Goal: Transaction & Acquisition: Purchase product/service

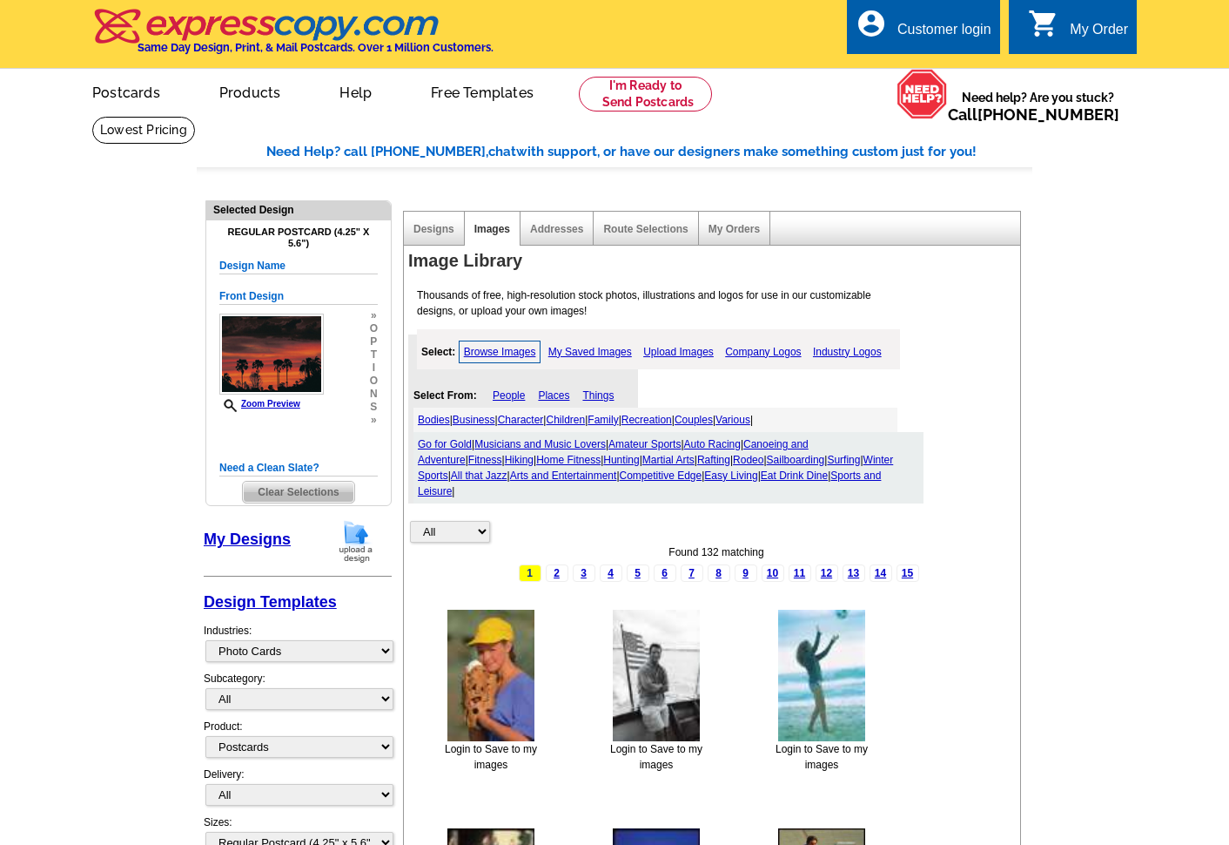
select select "784"
select select "1"
select select "back"
click at [637, 89] on link at bounding box center [645, 94] width 133 height 35
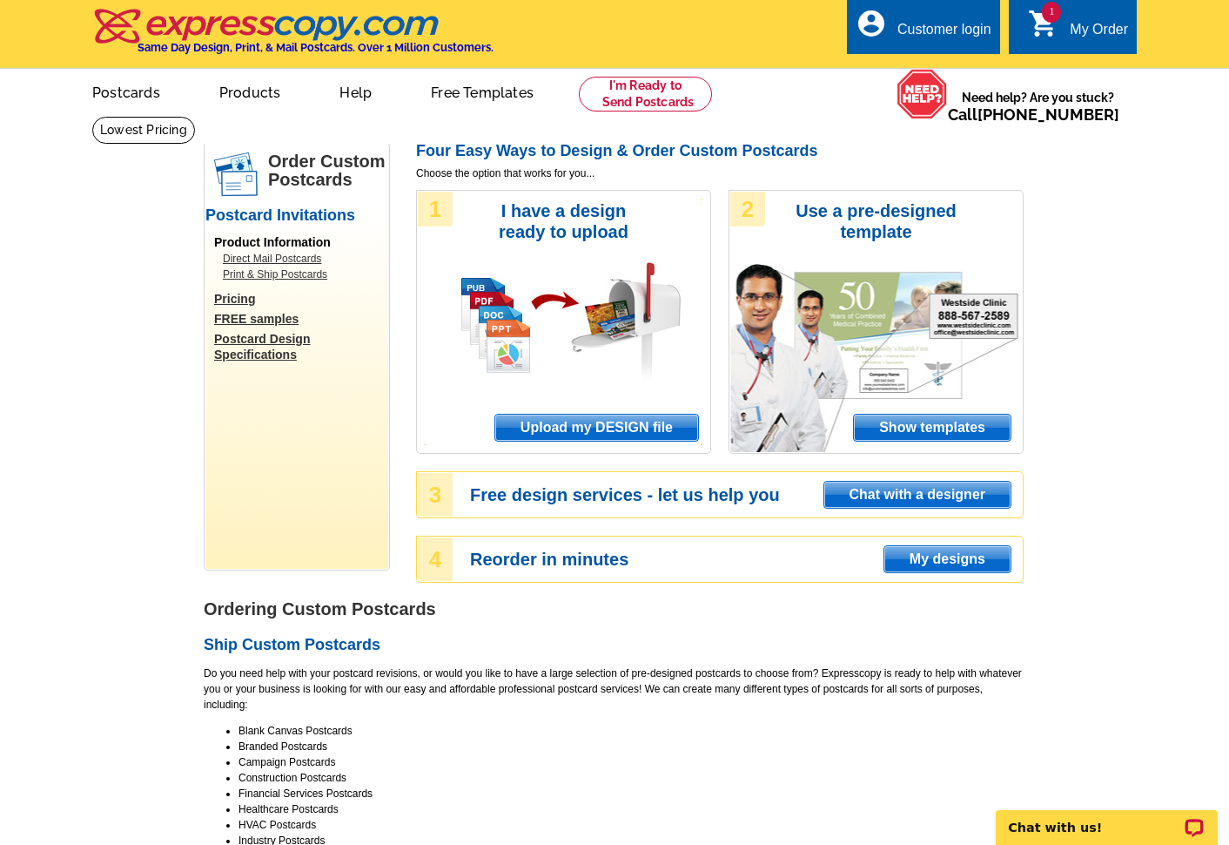
click at [599, 421] on span "Upload my DESIGN file" at bounding box center [596, 427] width 203 height 26
click at [1053, 17] on span "1" at bounding box center [1051, 12] width 19 height 21
click at [596, 423] on span "Upload my DESIGN file" at bounding box center [596, 427] width 203 height 26
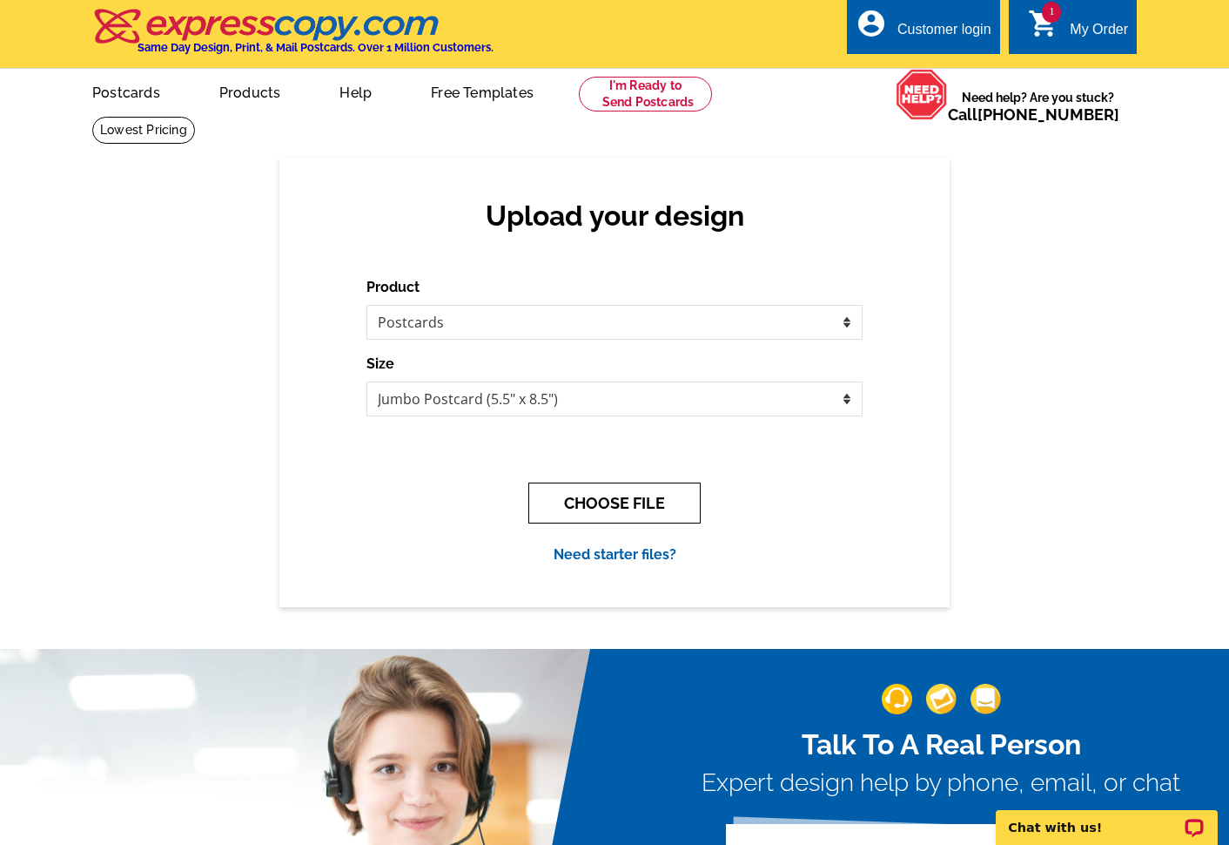
click at [611, 498] on button "CHOOSE FILE" at bounding box center [614, 502] width 172 height 41
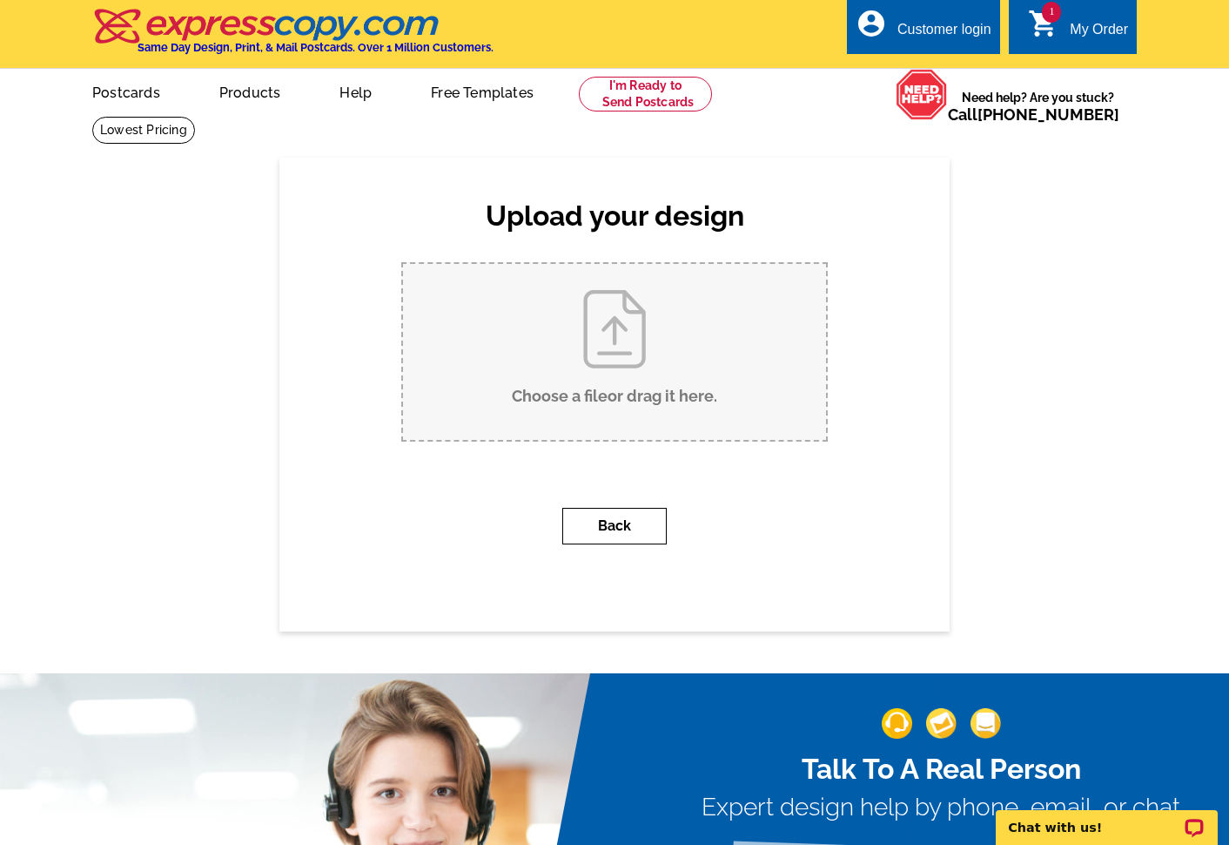
click at [597, 525] on button "Back" at bounding box center [614, 526] width 104 height 37
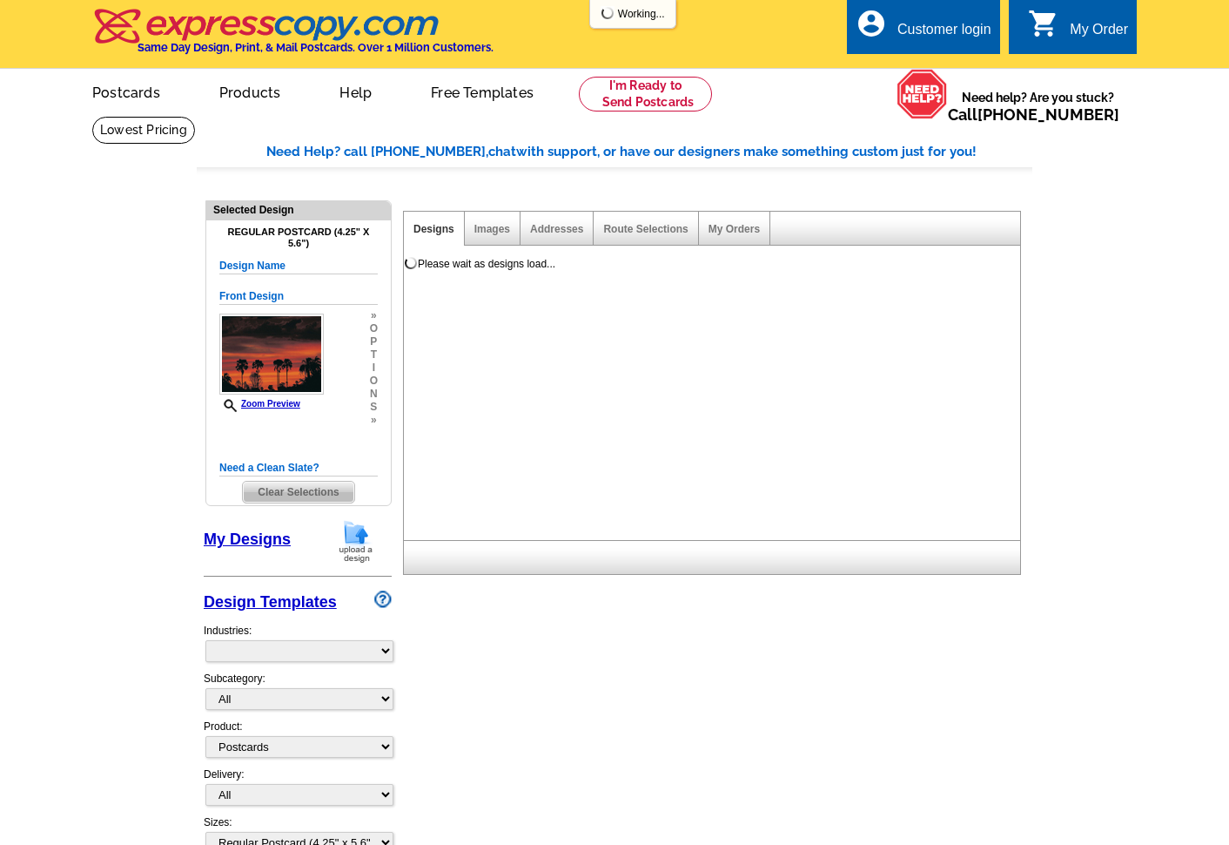
select select "1"
select select "back"
select select "785"
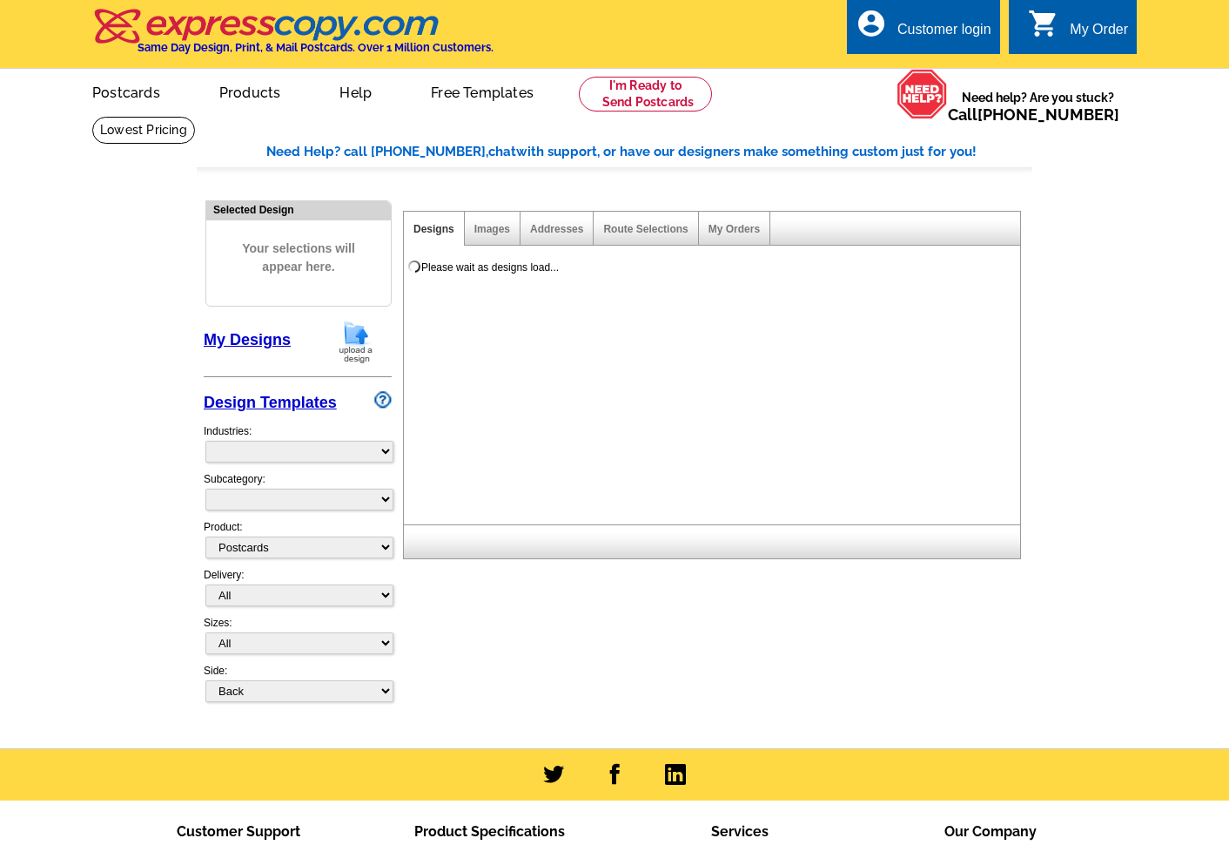
select select
select select "1"
select select "back"
select select "785"
select select "788"
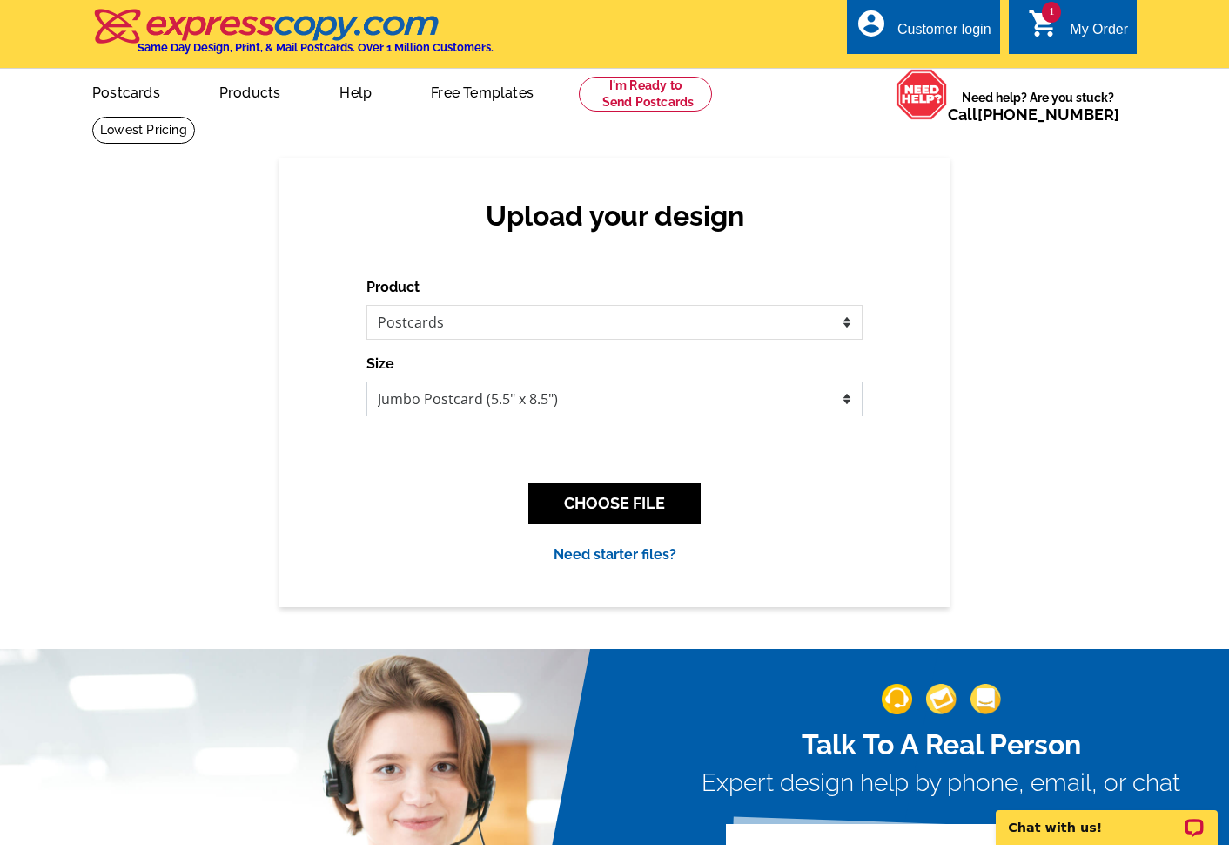
select select "1"
click at [615, 499] on button "CHOOSE FILE" at bounding box center [614, 502] width 172 height 41
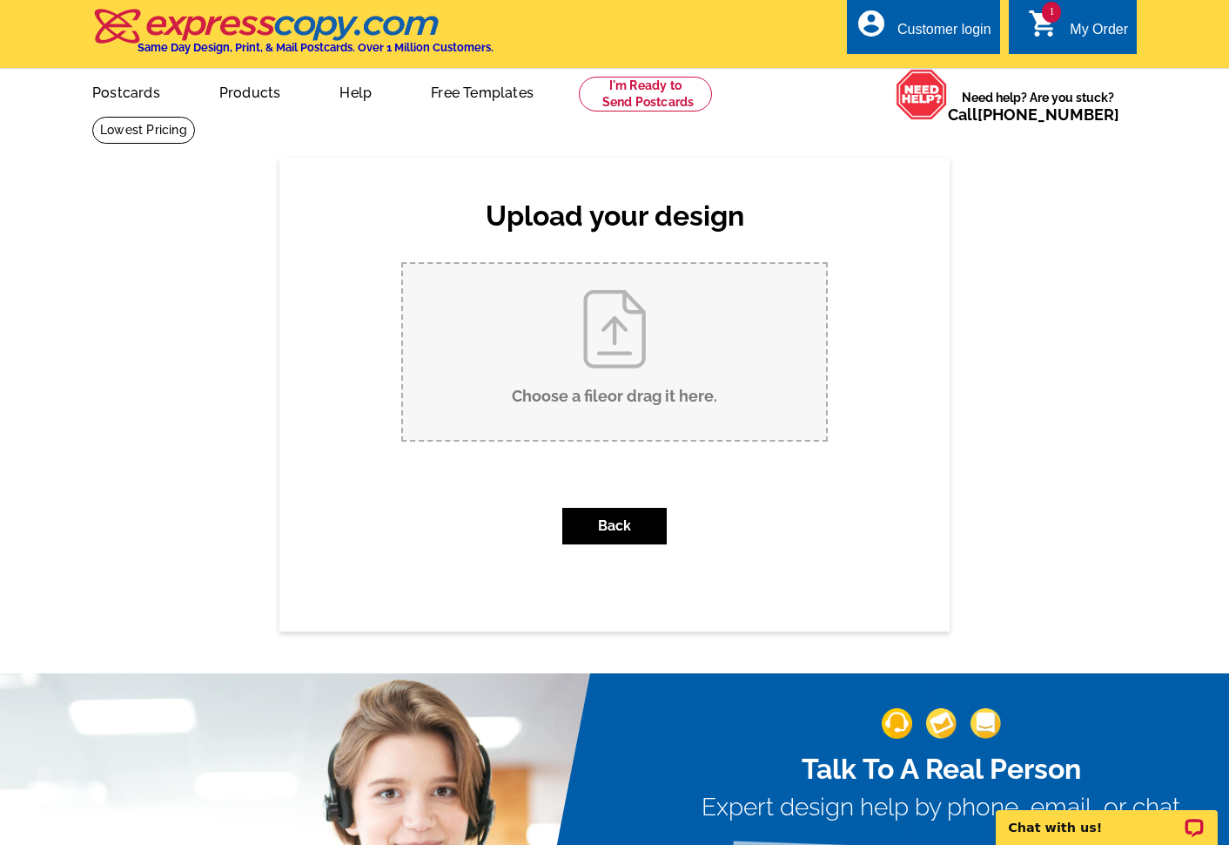
click at [620, 378] on input "Choose a file or drag it here ." at bounding box center [614, 352] width 423 height 176
type input "C:\fakepath\Postcard Front.pptx"
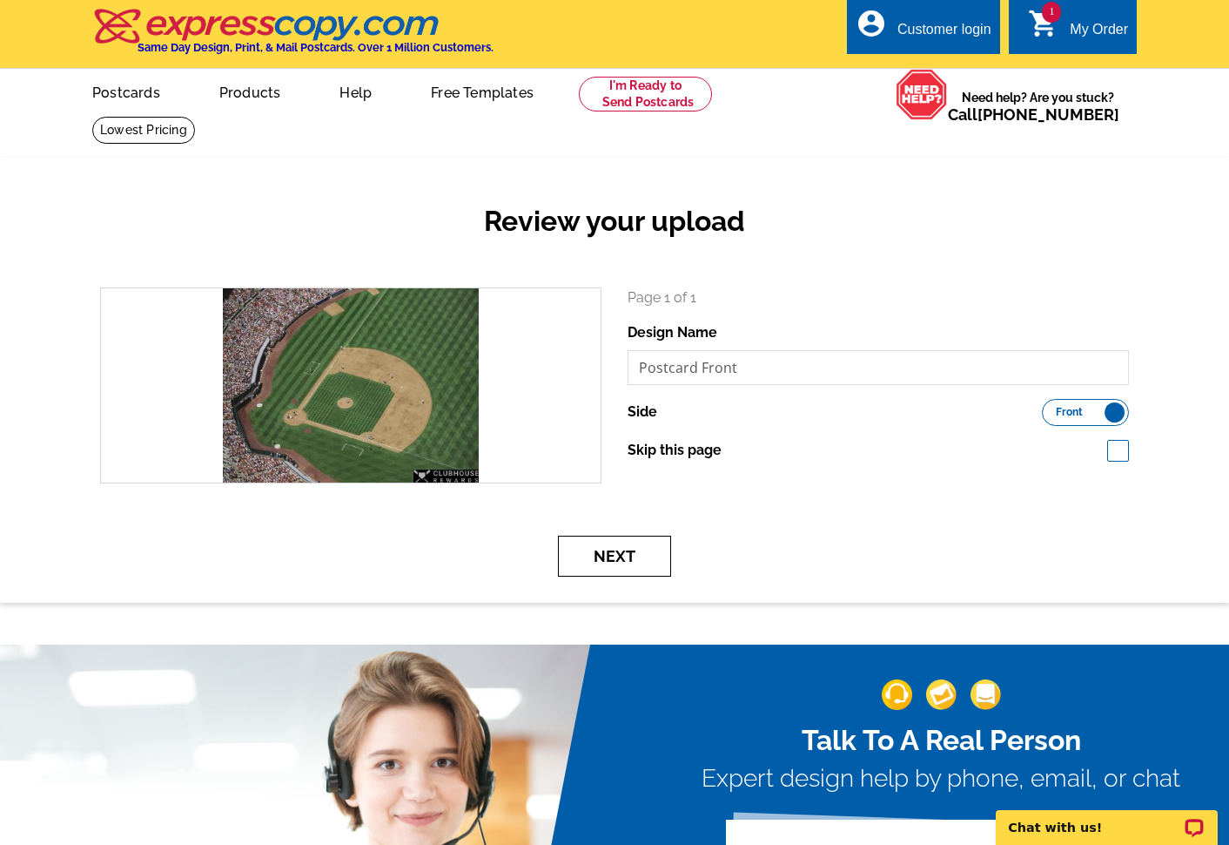
click at [620, 551] on button "Next" at bounding box center [614, 555] width 113 height 41
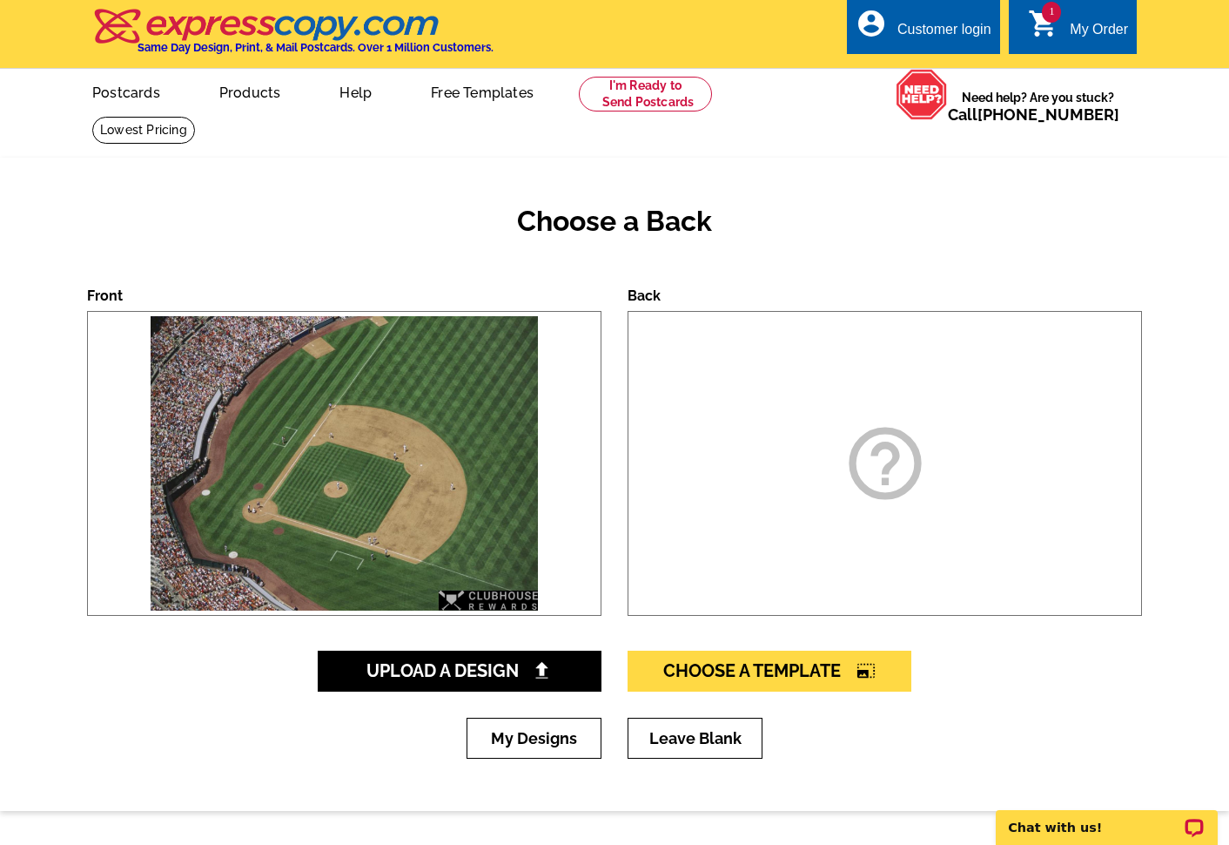
click at [356, 508] on img at bounding box center [344, 463] width 397 height 303
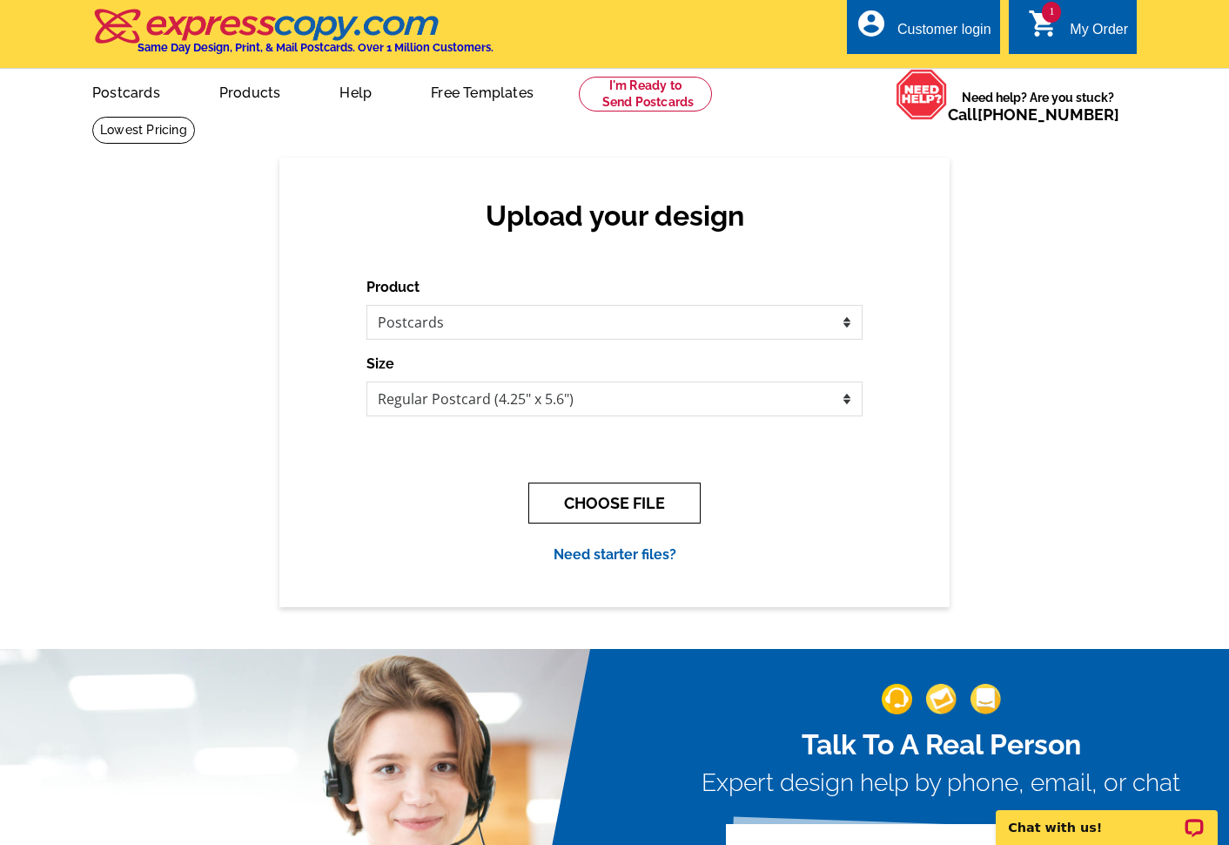
click at [621, 493] on button "CHOOSE FILE" at bounding box center [614, 502] width 172 height 41
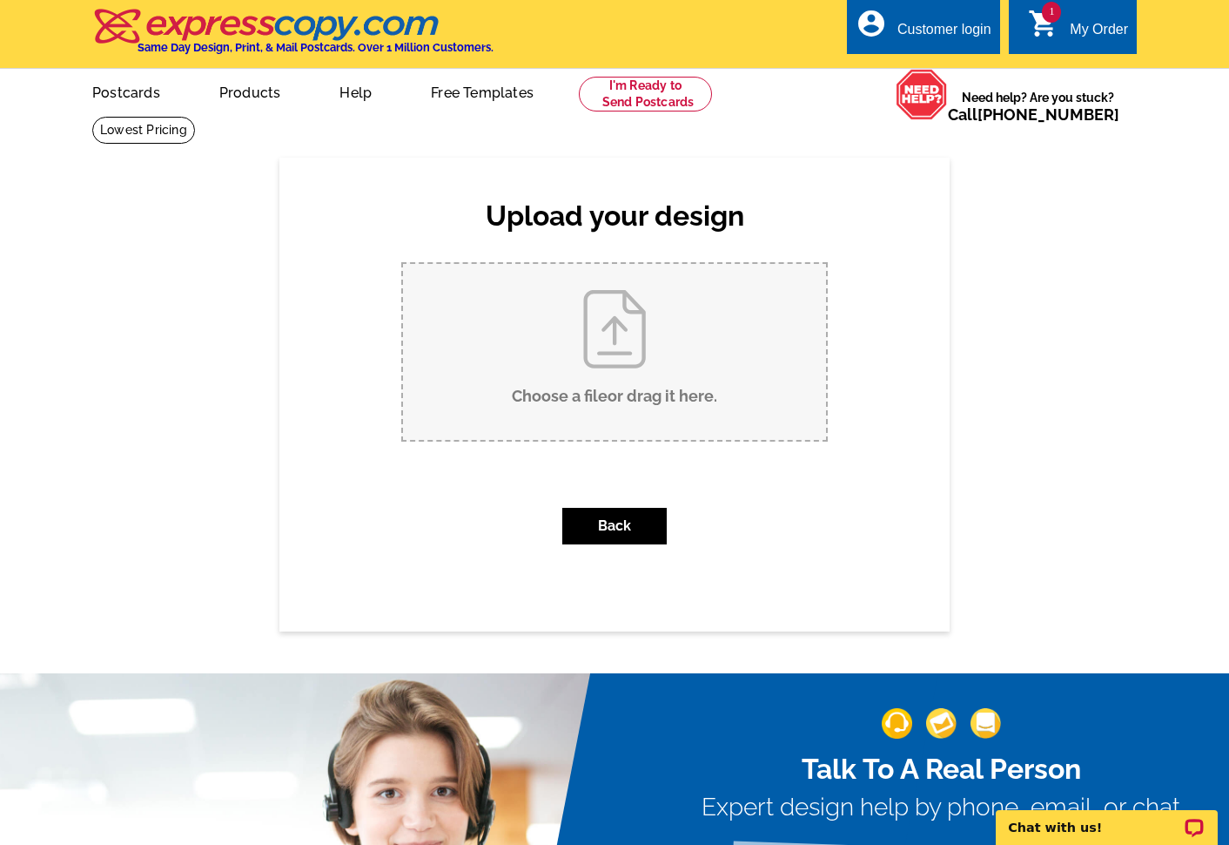
click at [579, 372] on input "Choose a file or drag it here ." at bounding box center [614, 352] width 423 height 176
type input "C:\fakepath\Postcard Front.pptx"
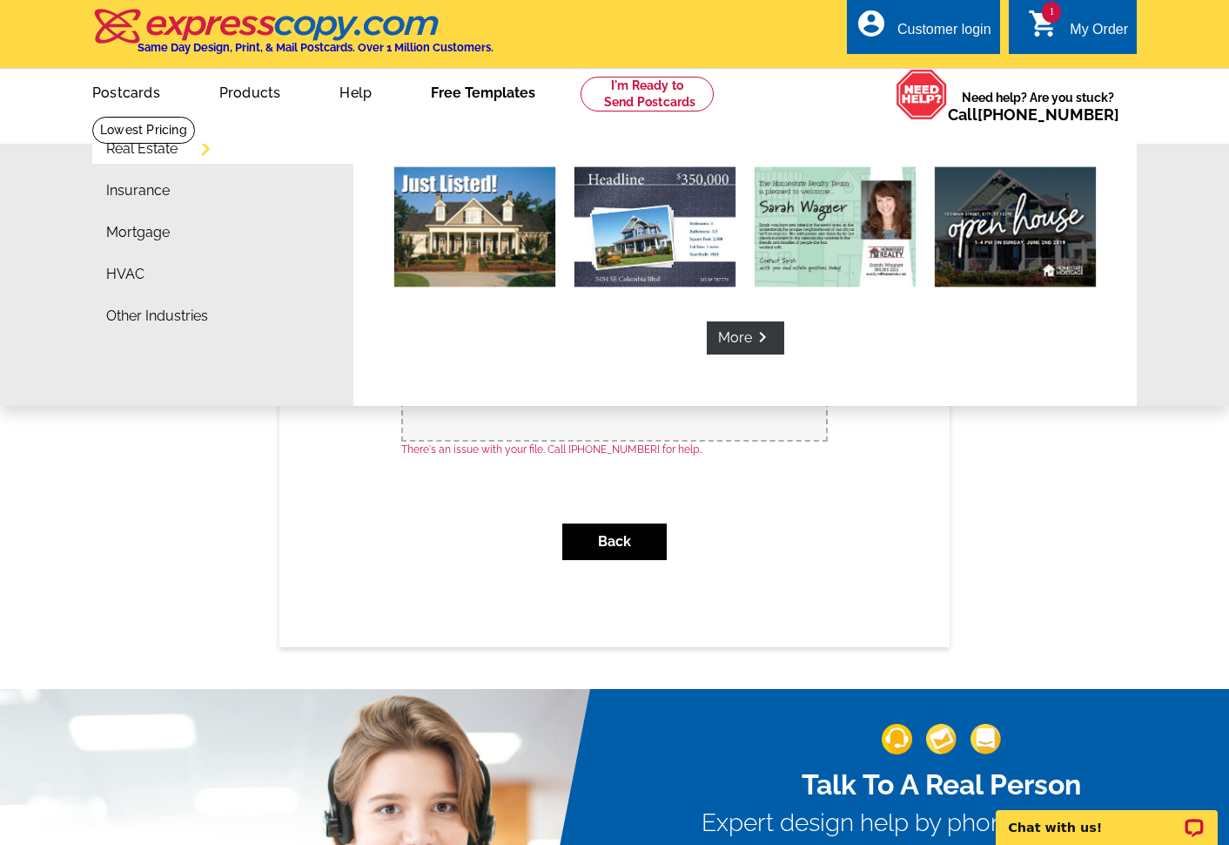
click at [469, 91] on link "Free Templates" at bounding box center [483, 91] width 160 height 41
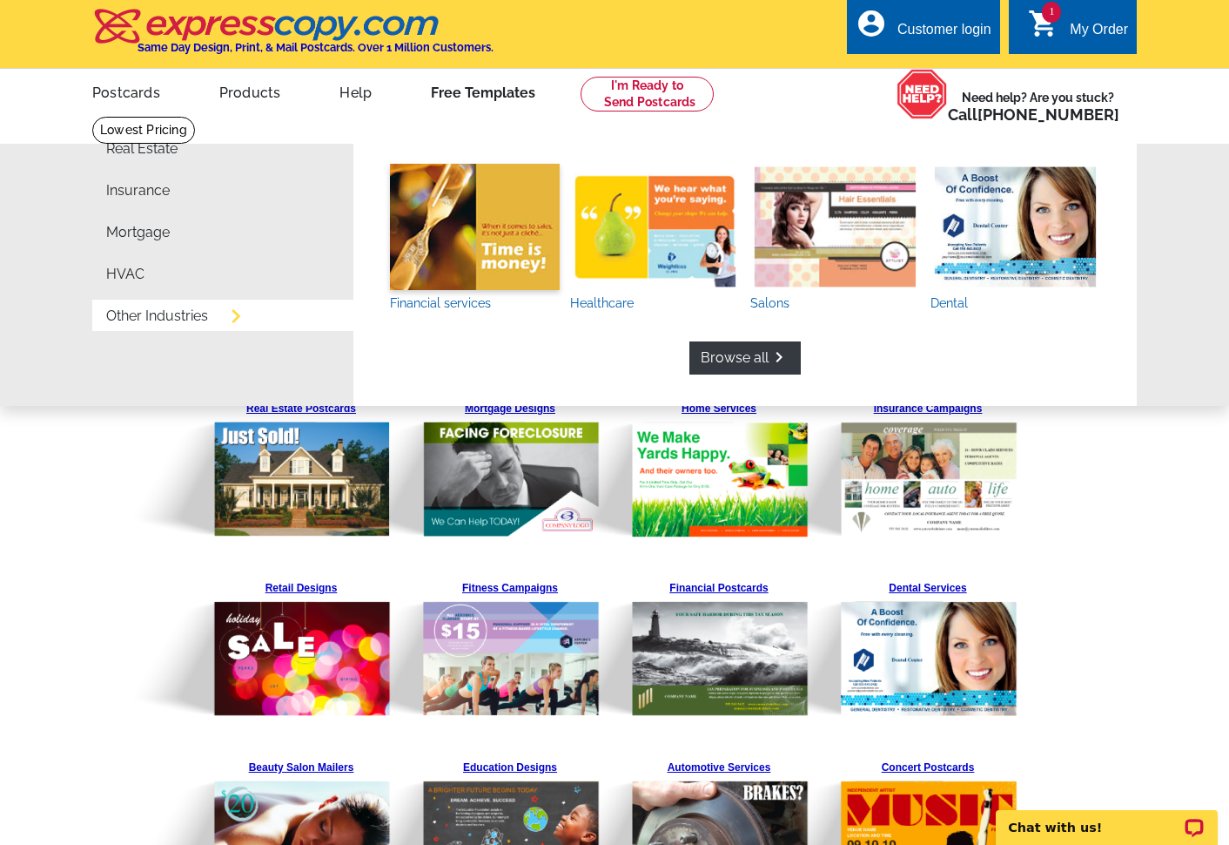
click at [441, 262] on img at bounding box center [475, 227] width 170 height 126
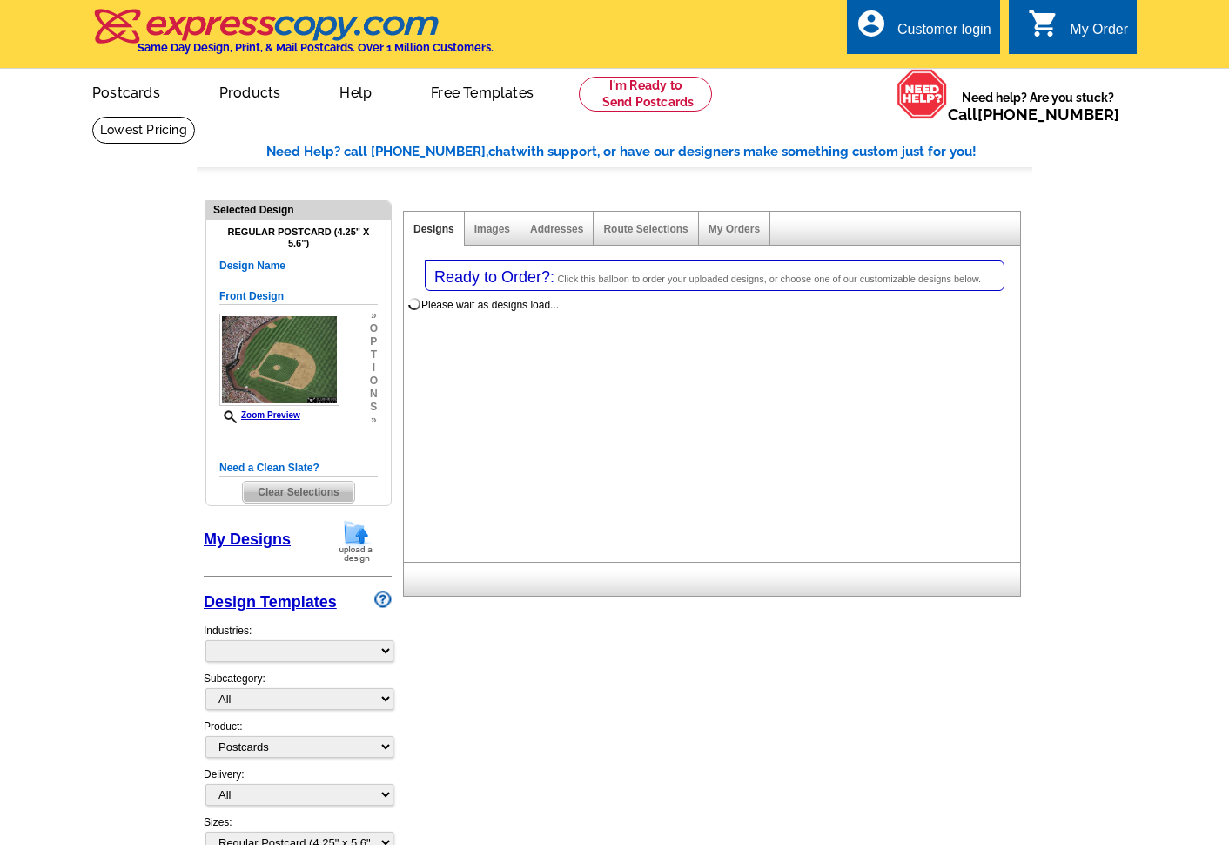
select select "1"
select select "back"
select select "774"
select select "775"
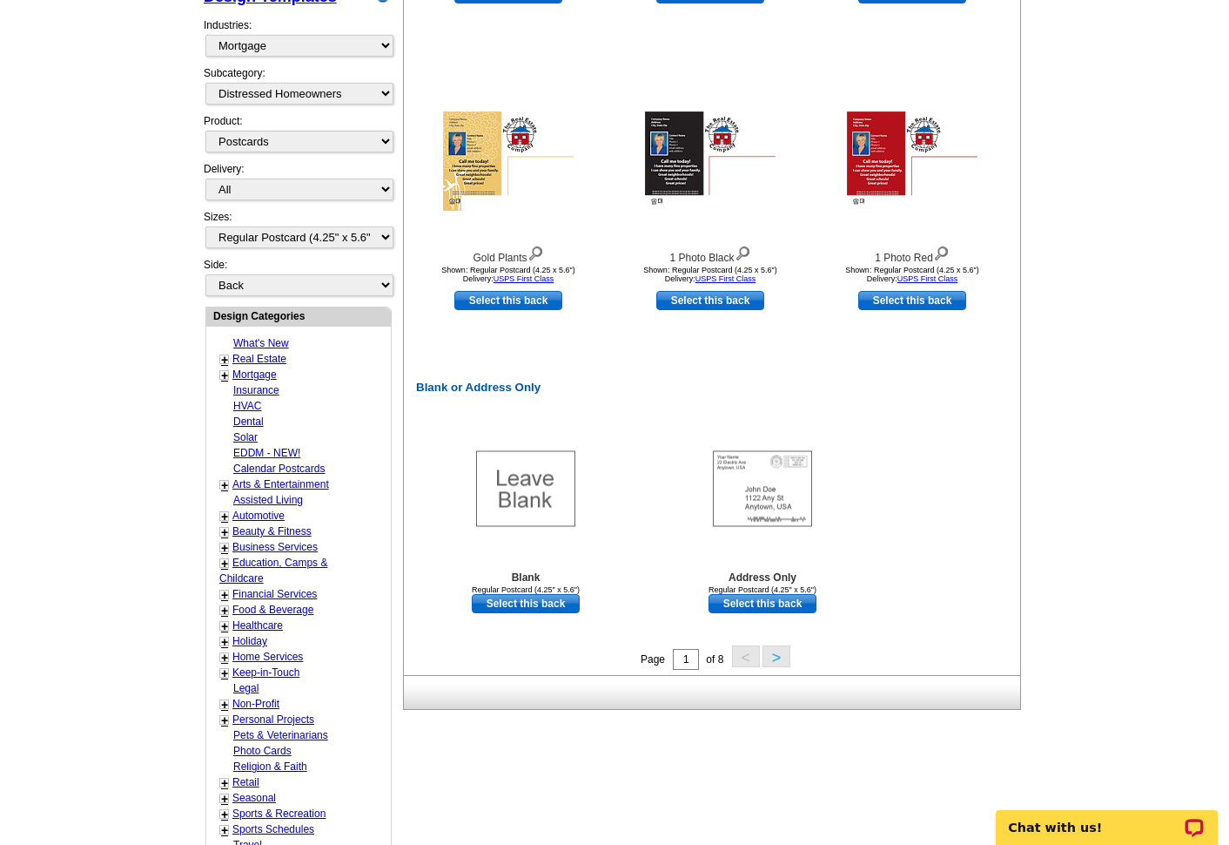
scroll to position [611, 0]
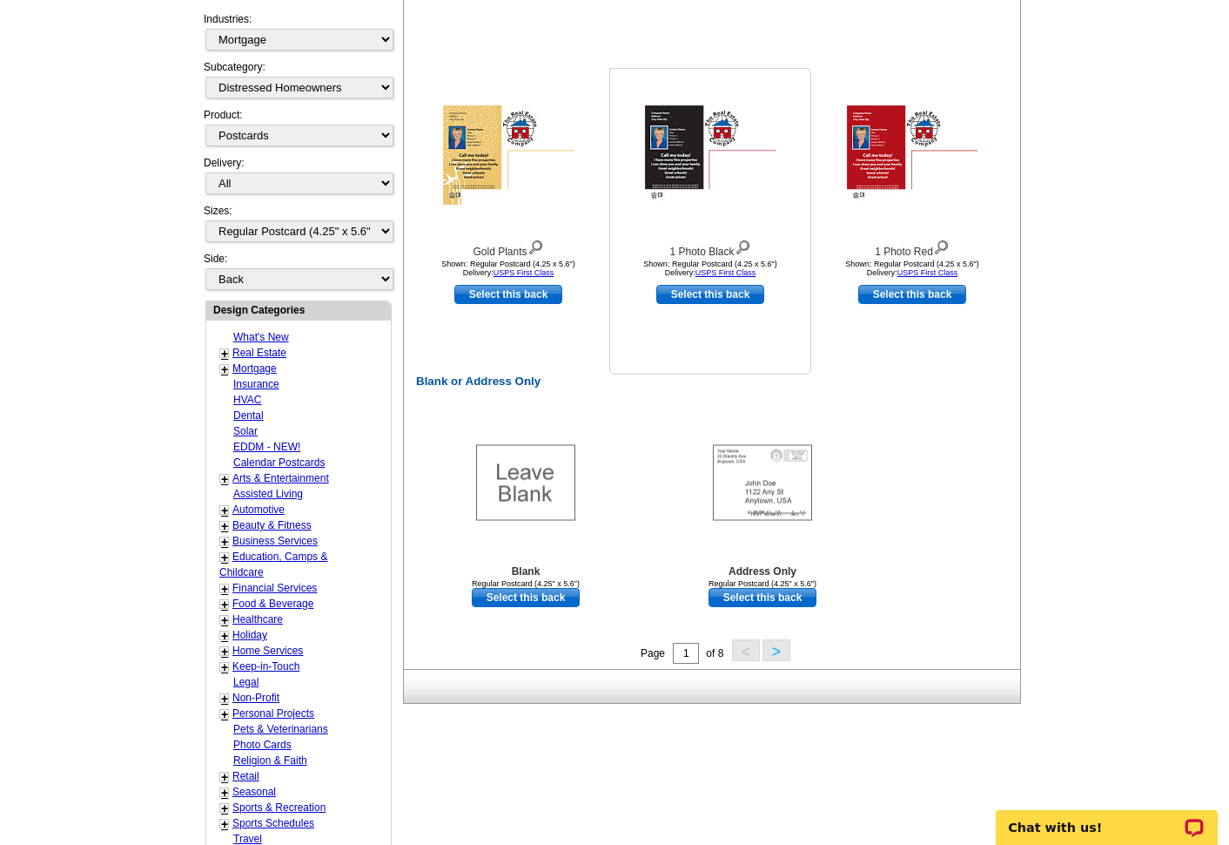
click at [709, 292] on link "Select this back" at bounding box center [710, 294] width 108 height 19
select select "front"
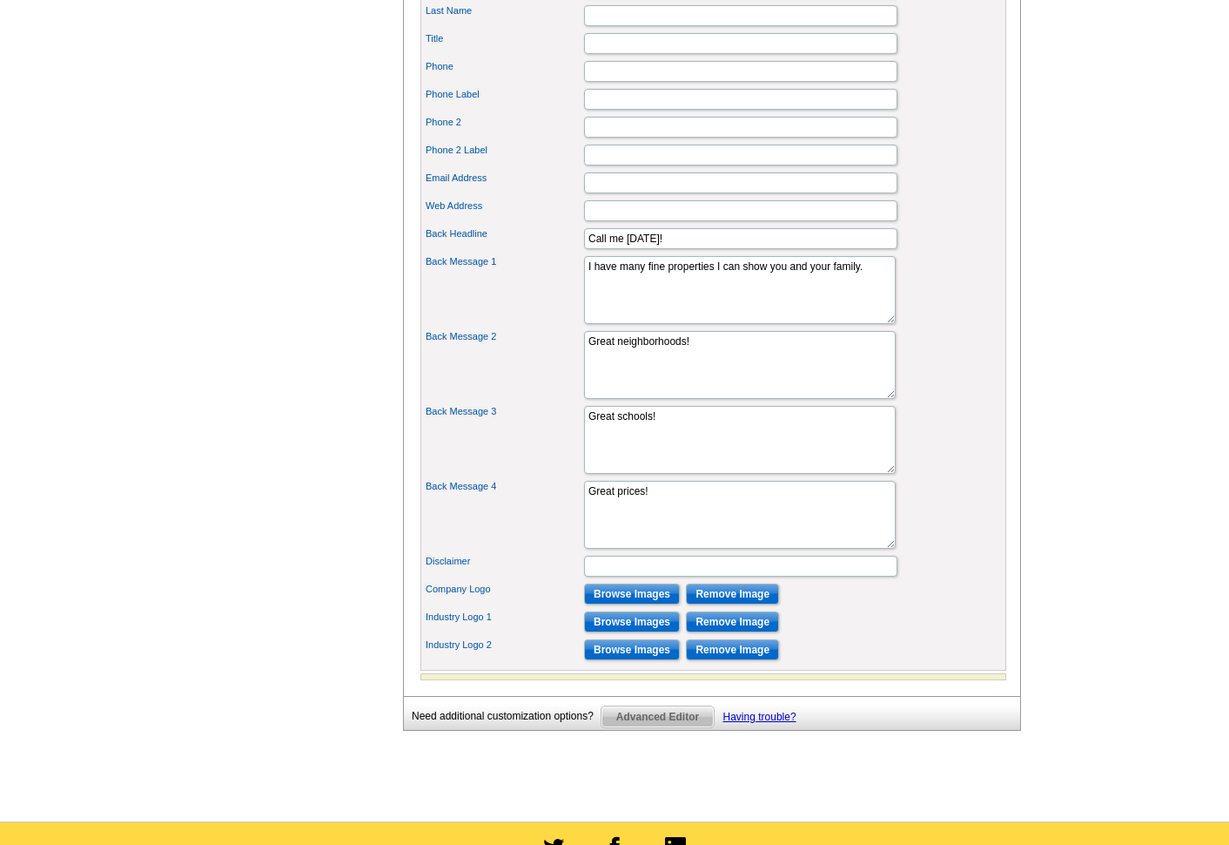
scroll to position [898, 0]
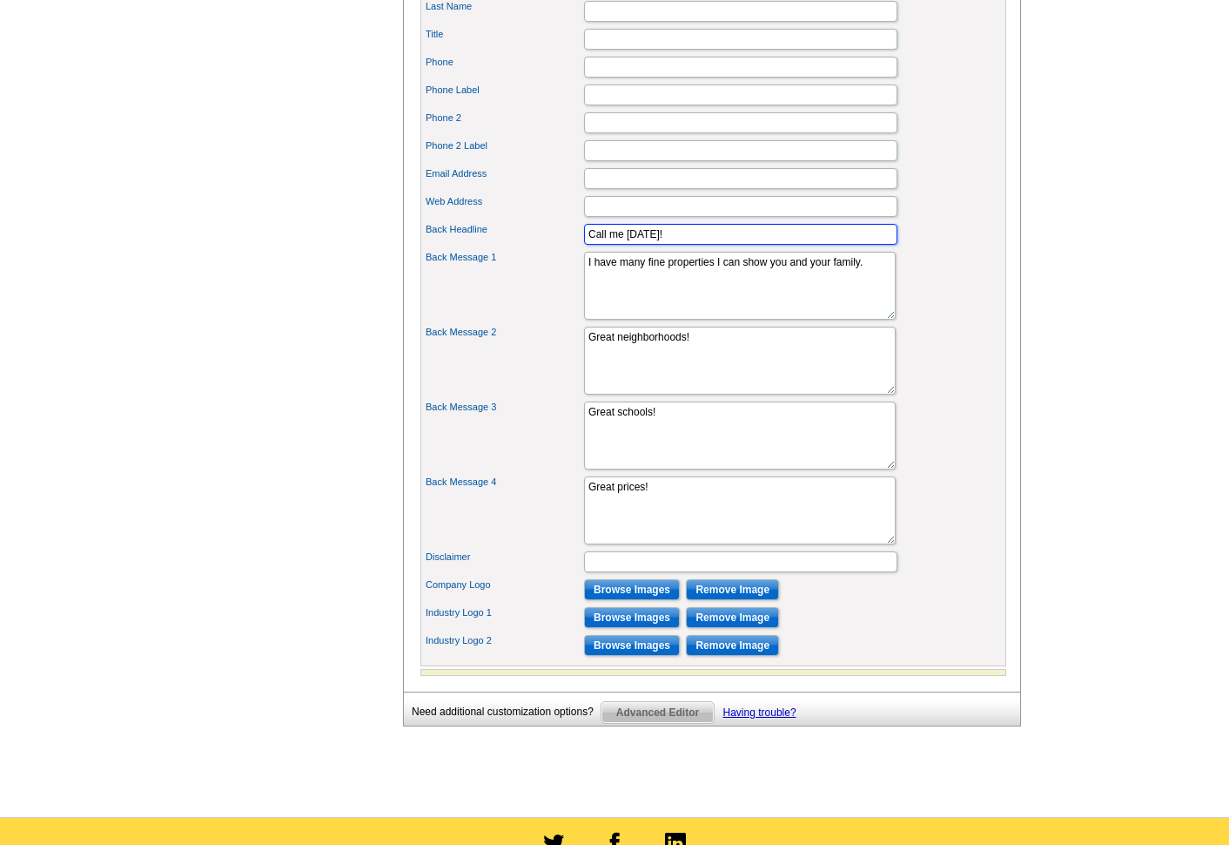
drag, startPoint x: 690, startPoint y: 260, endPoint x: 485, endPoint y: 249, distance: 205.8
click at [485, 248] on div "Back Headline Call me [DATE]!" at bounding box center [713, 234] width 579 height 28
paste input "Thank you for being a [US_STATE] Rangers Clubhouse Rewards Mastercard customer."
drag, startPoint x: 622, startPoint y: 263, endPoint x: 408, endPoint y: 249, distance: 213.8
click at [408, 249] on div "You are currently editing the back . Customize Back Apply Changes Customize you…" at bounding box center [712, 26] width 618 height 1329
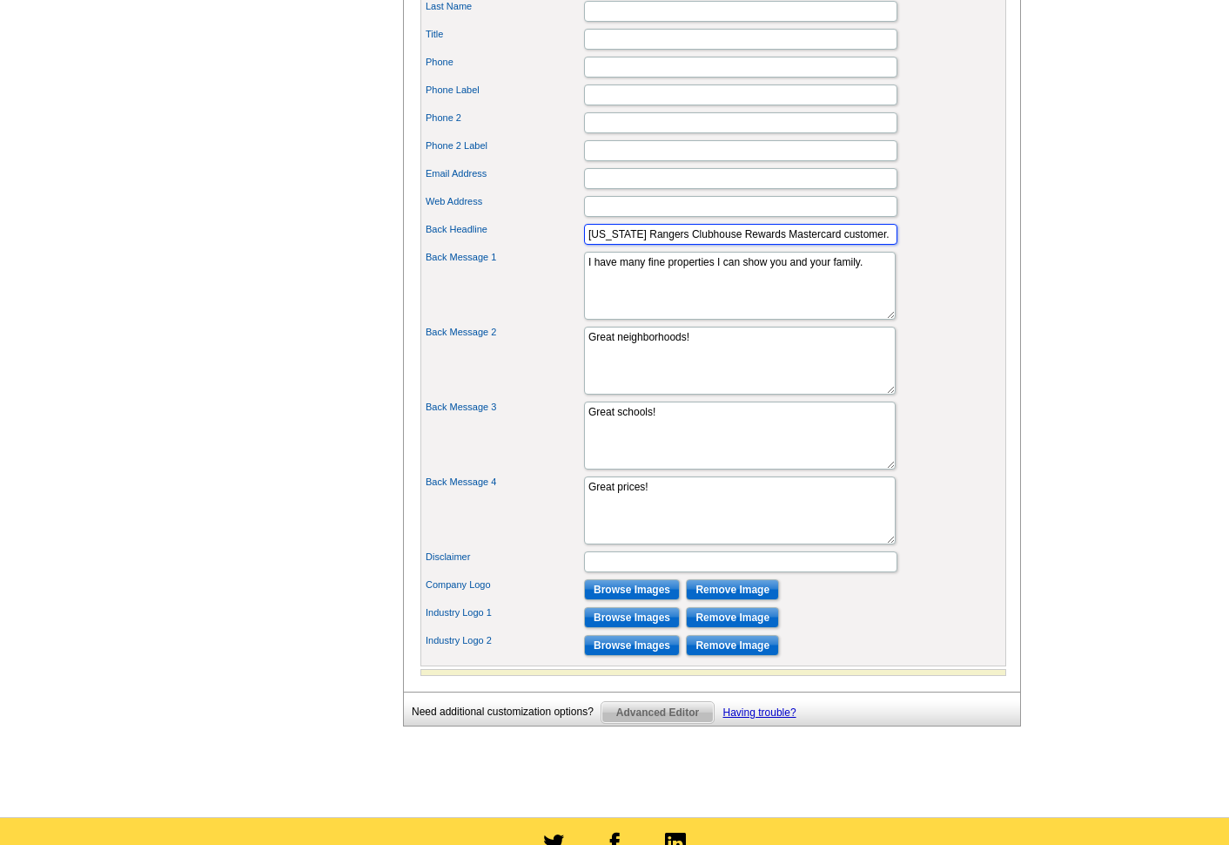
click at [828, 245] on input "Texas Rangers Clubhouse Rewards Mastercard customer." at bounding box center [740, 234] width 313 height 21
drag, startPoint x: 828, startPoint y: 265, endPoint x: 862, endPoint y: 267, distance: 34.1
click at [829, 245] on input "Texas Rangers Clubhouse Rewards Mastercard customer." at bounding box center [740, 234] width 313 height 21
click at [858, 245] on input "Texas Rangers Clubhouse Rewards Mastercard." at bounding box center [740, 234] width 313 height 21
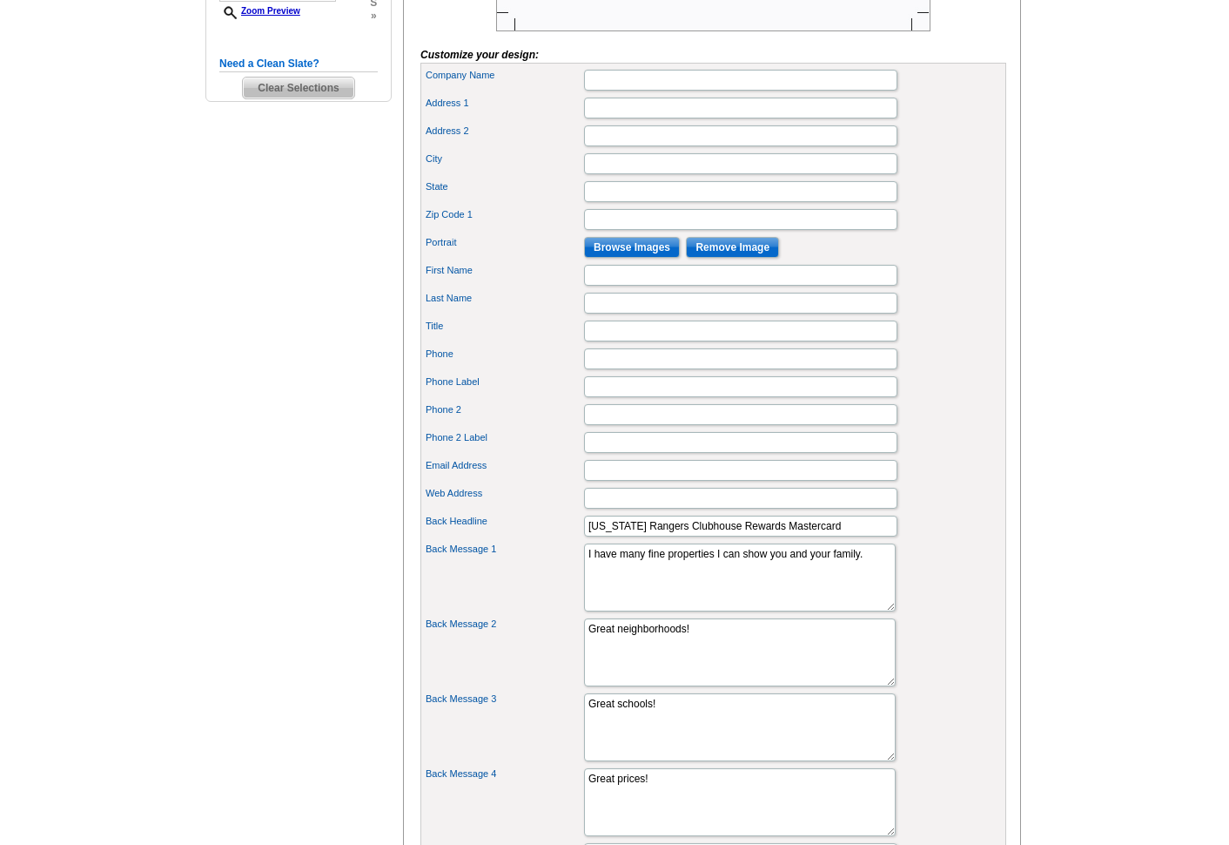
scroll to position [509, 0]
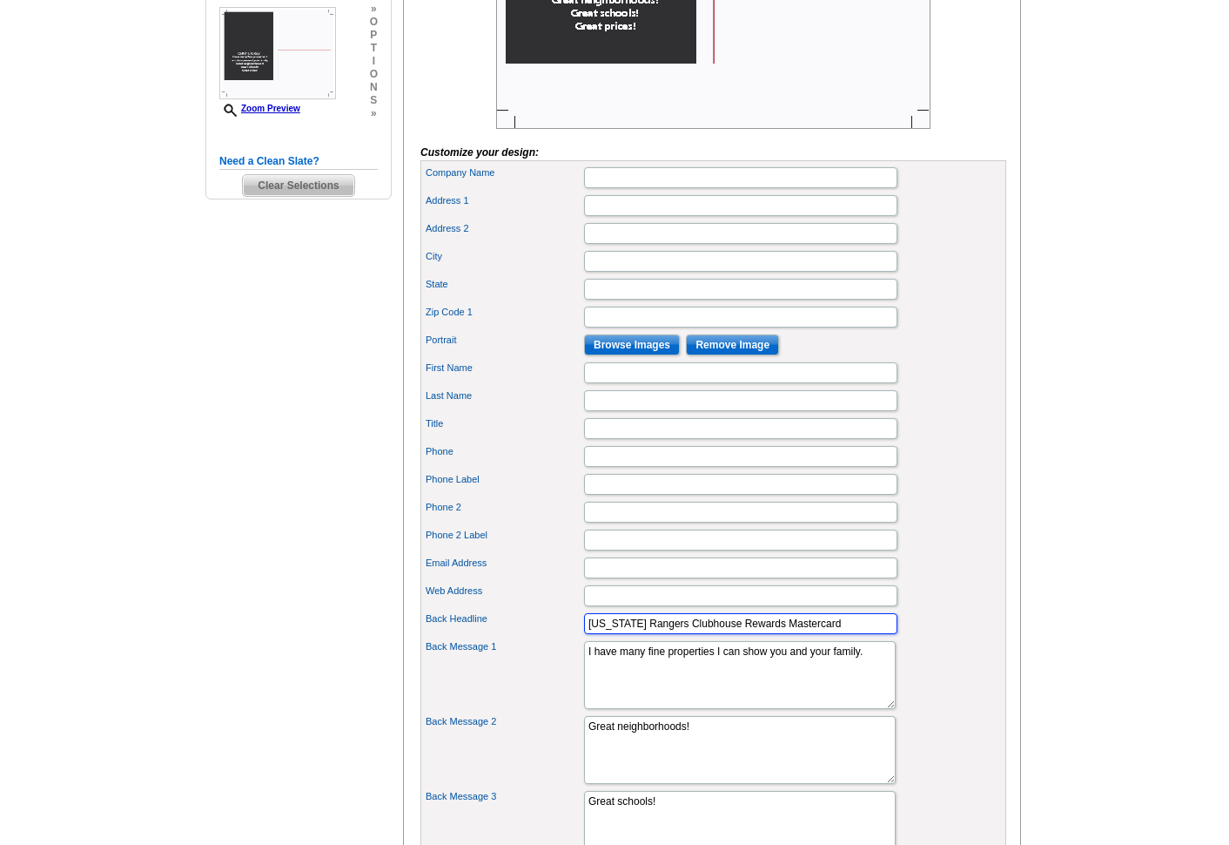
type input "Texas Rangers Clubhouse Rewards Mastercard"
paste input "Card Services"
type input "Card Services"
type input "PO Box 40507"
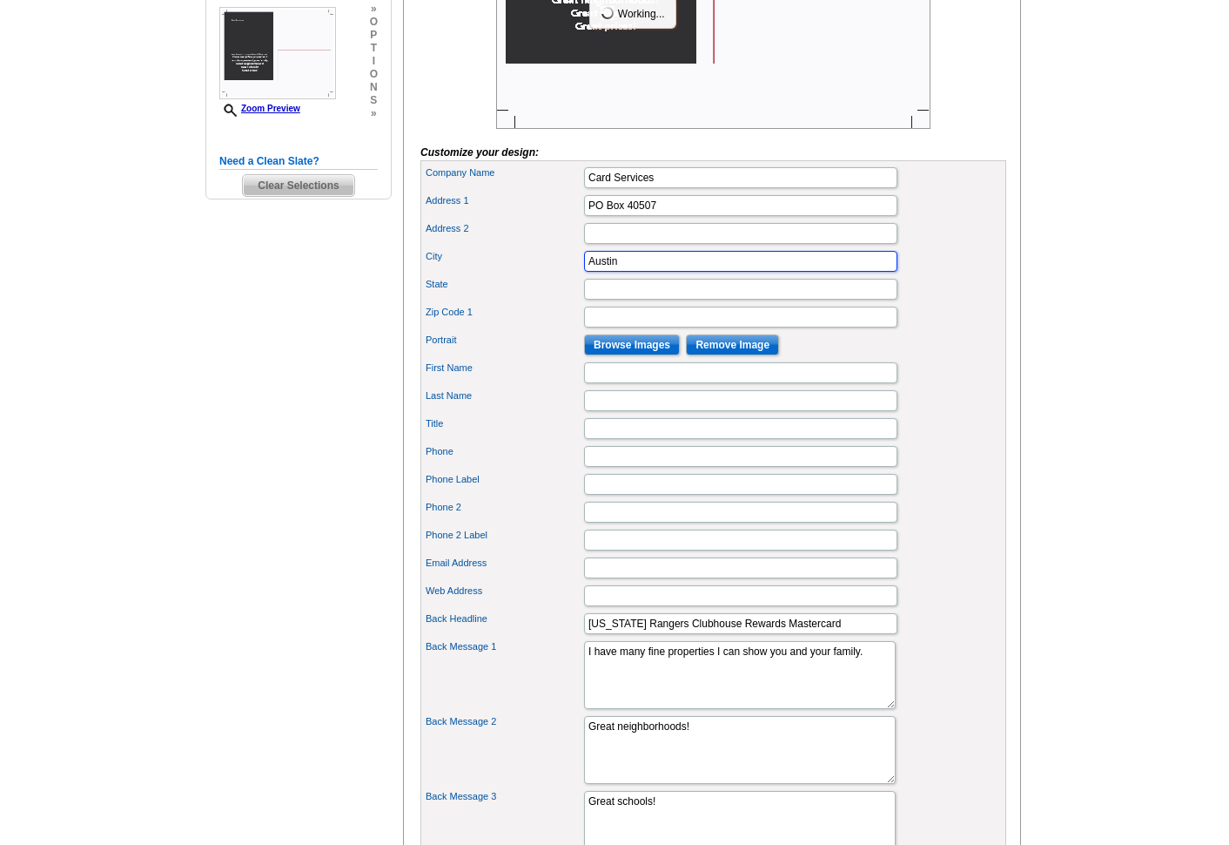
type input "Austin"
type input "TX"
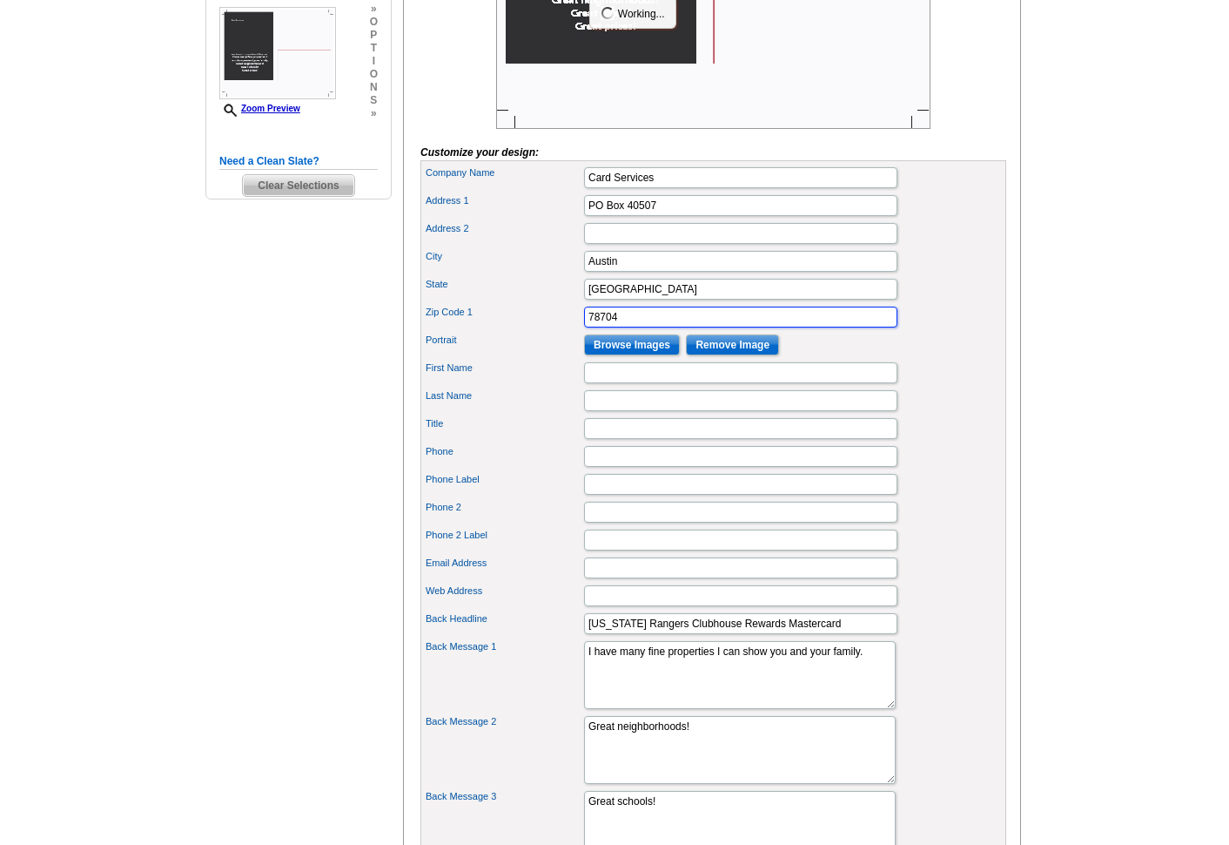
type input "78704"
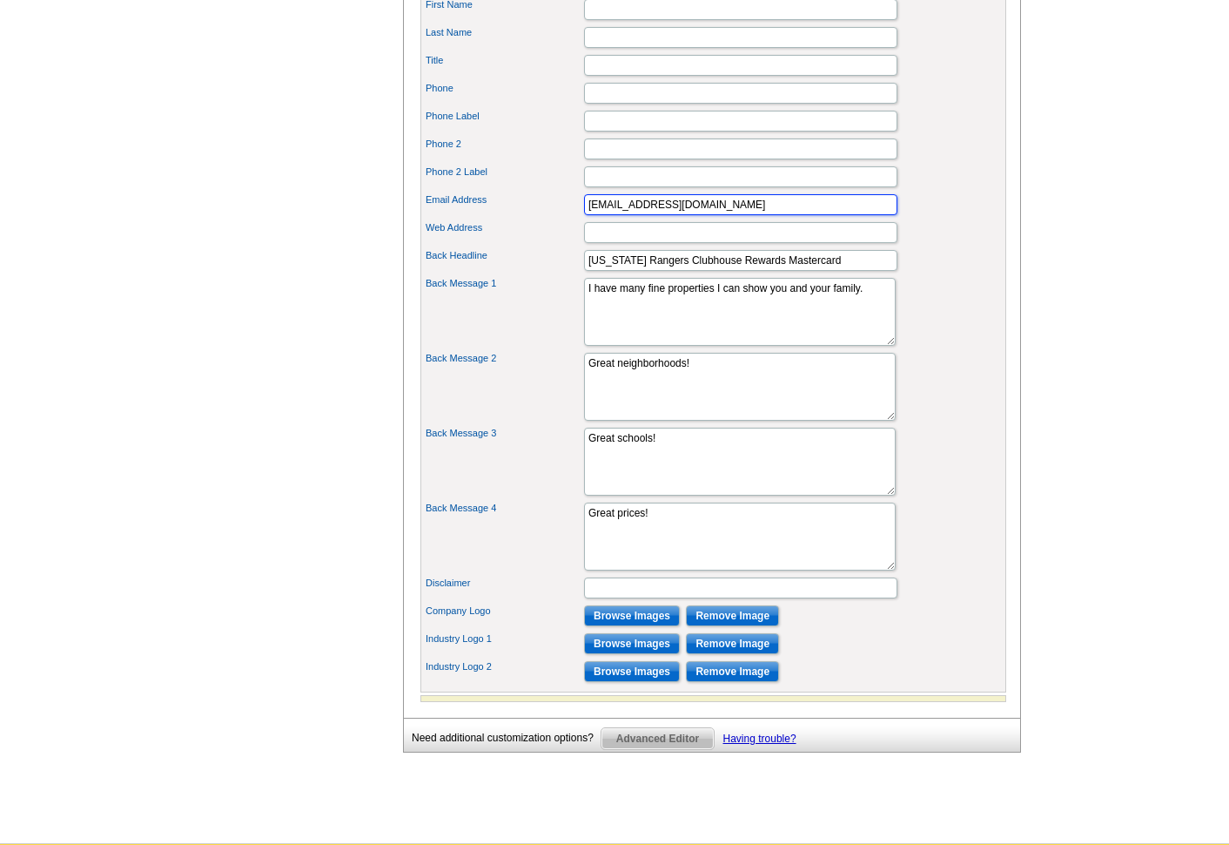
scroll to position [878, 0]
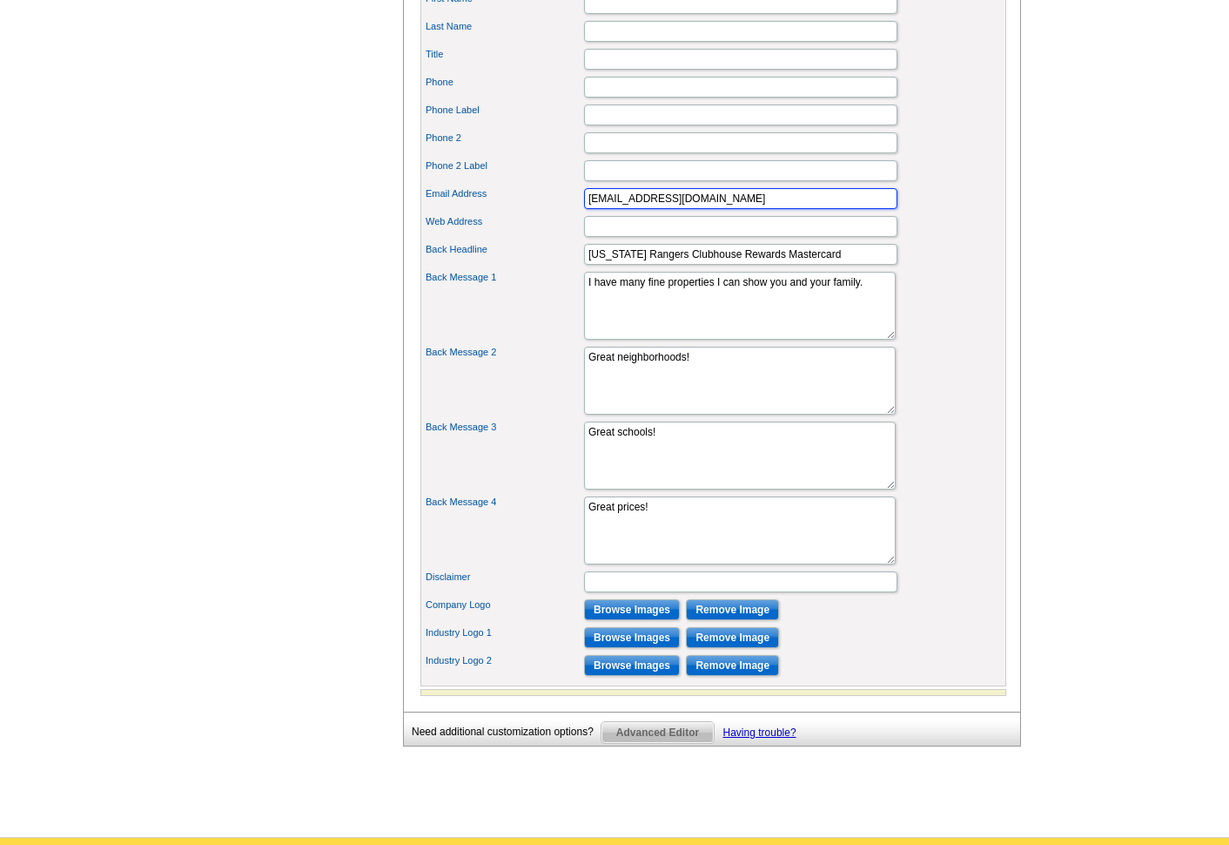
type input "chr_support@concertocard.com"
paste input "https://bp-sc.nortridgehosting.com"
type input "https://bp-sc.nortridgehosting.com"
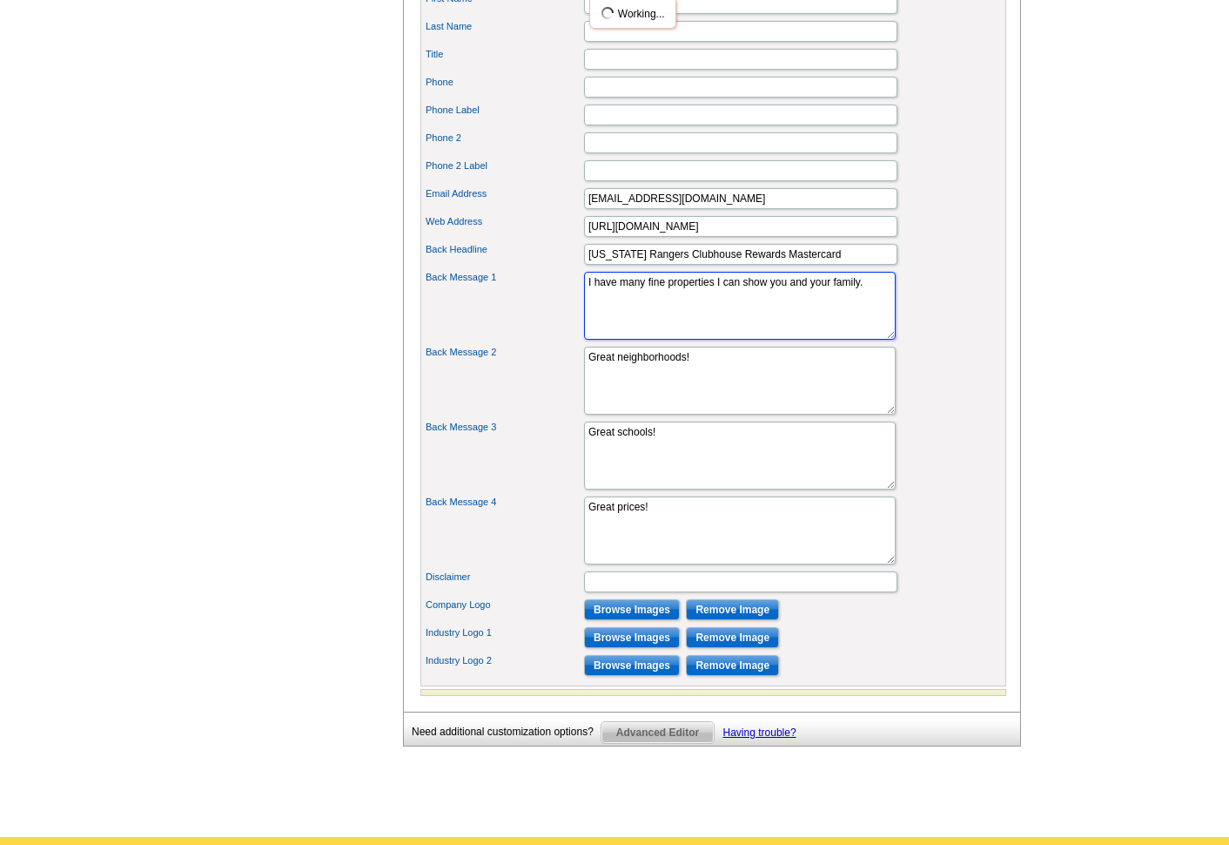
drag, startPoint x: 723, startPoint y: 329, endPoint x: 531, endPoint y: 304, distance: 194.1
click at [531, 304] on div "Back Message 1 I have many fine properties I can show you and your family." at bounding box center [713, 305] width 579 height 75
paste textarea "Thank you for being a Clubhouse Rewards Mastercard customer."
type textarea "Thank you for being a Clubhouse Rewards Mastercard customer."
drag, startPoint x: 710, startPoint y: 386, endPoint x: 463, endPoint y: 371, distance: 247.7
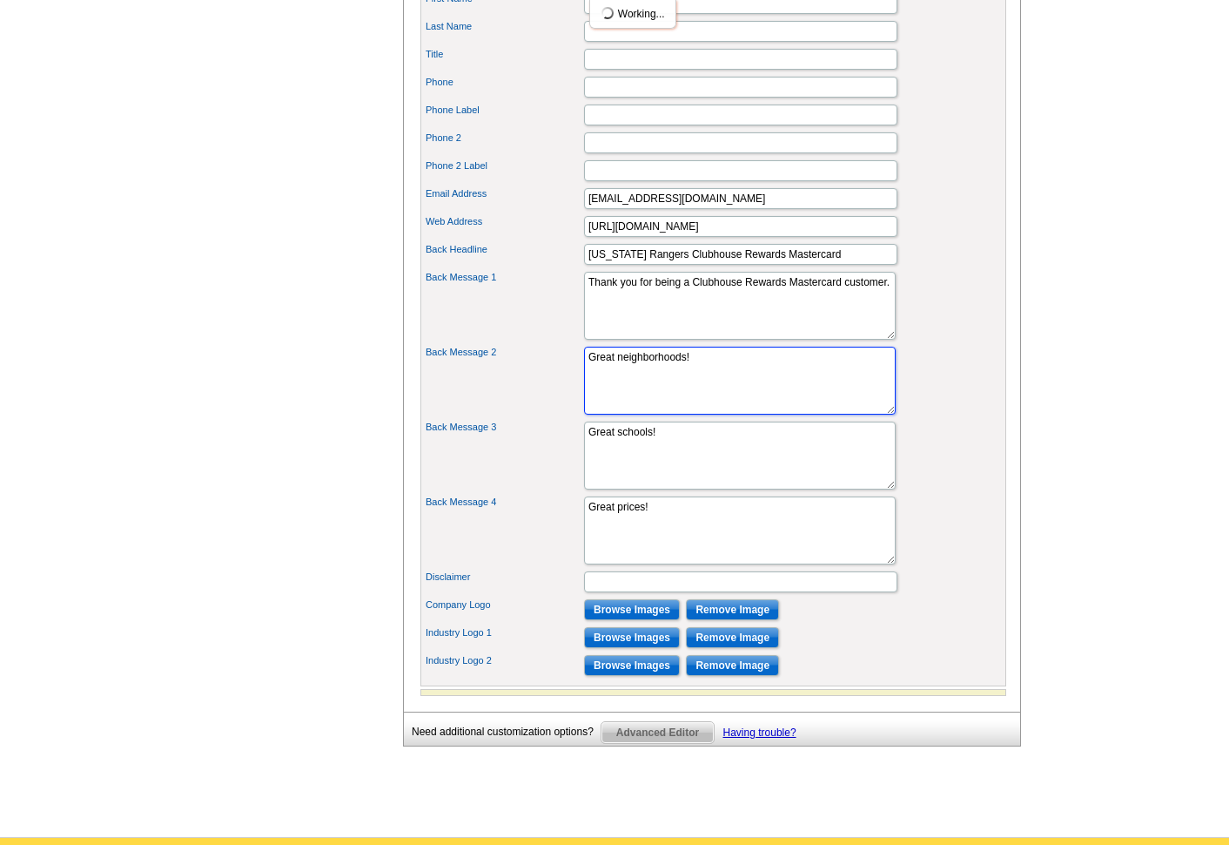
click at [463, 371] on div "Back Message 2 Great neighborhoods!" at bounding box center [713, 380] width 579 height 75
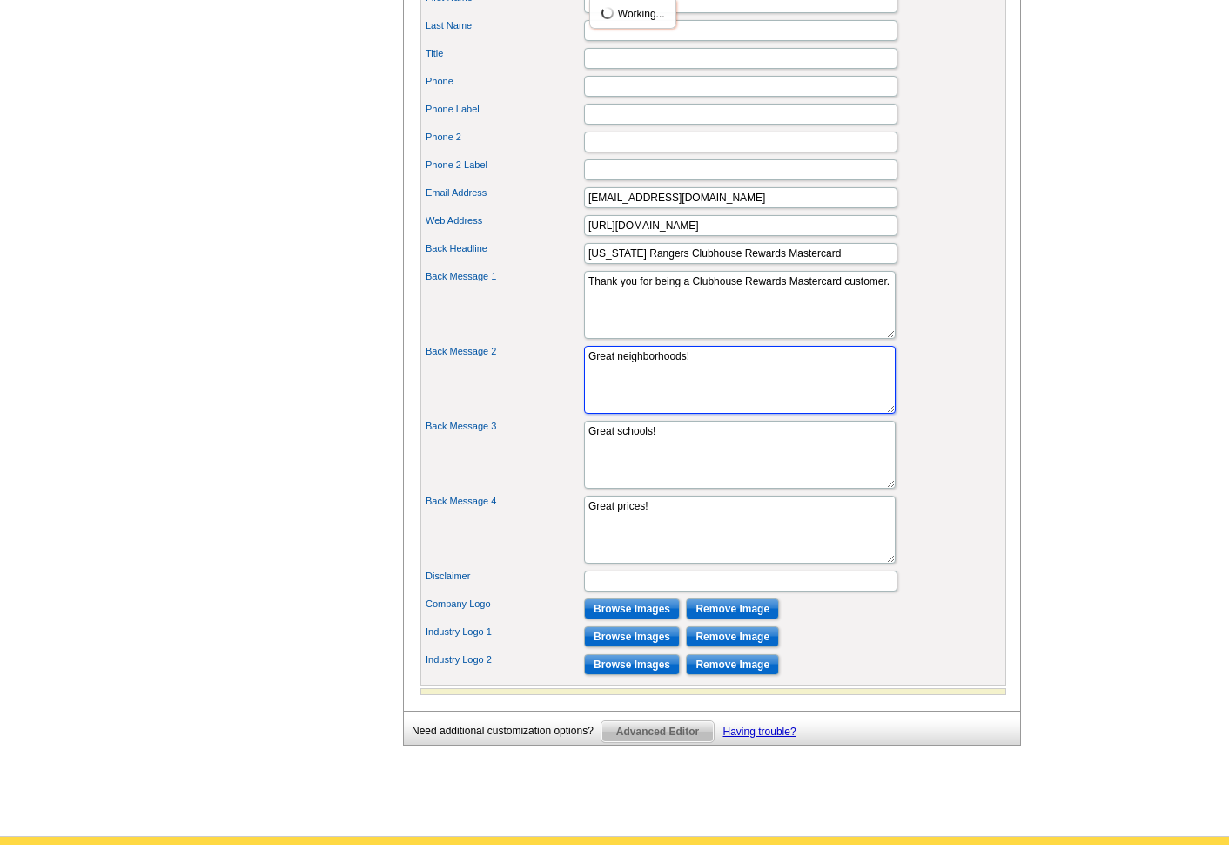
paste textarea "Visit our secure payment portal at https://bp-sc.nortridgehosting.com to regist…"
type textarea "Visit our secure payment portal at https://bp-sc.nortridgehosting.com to regist…"
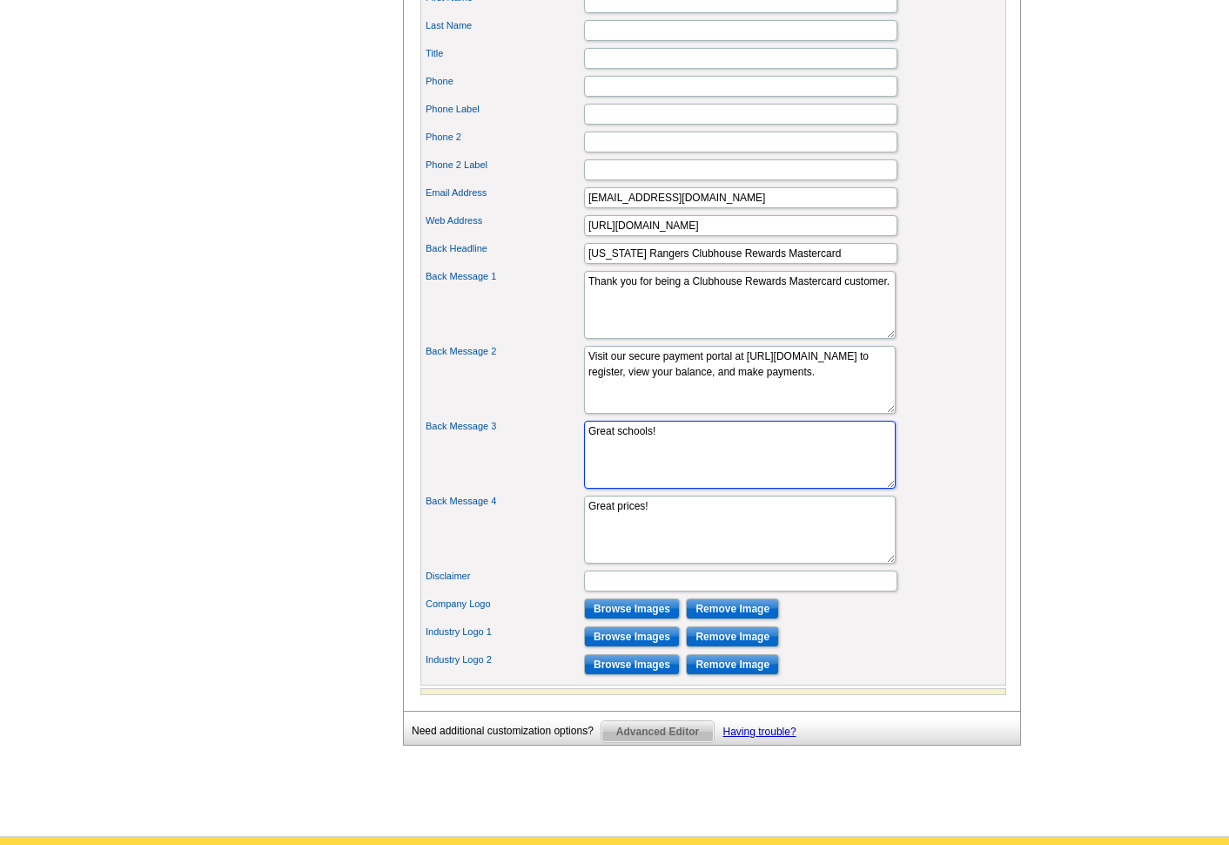
click at [688, 460] on textarea "Great schools!" at bounding box center [740, 455] width 312 height 68
drag, startPoint x: 645, startPoint y: 457, endPoint x: 454, endPoint y: 438, distance: 191.6
click at [454, 438] on div "Company Name Card Services Address 1 PO Box 40507 Address 2 City" at bounding box center [714, 237] width 586 height 895
paste textarea "You may also send check payments to: Card Services, PO Box 202014, Dallas, TX 7…"
type textarea "You may also send check payments to: Card Services, PO Box 202014, Dallas, TX 7…"
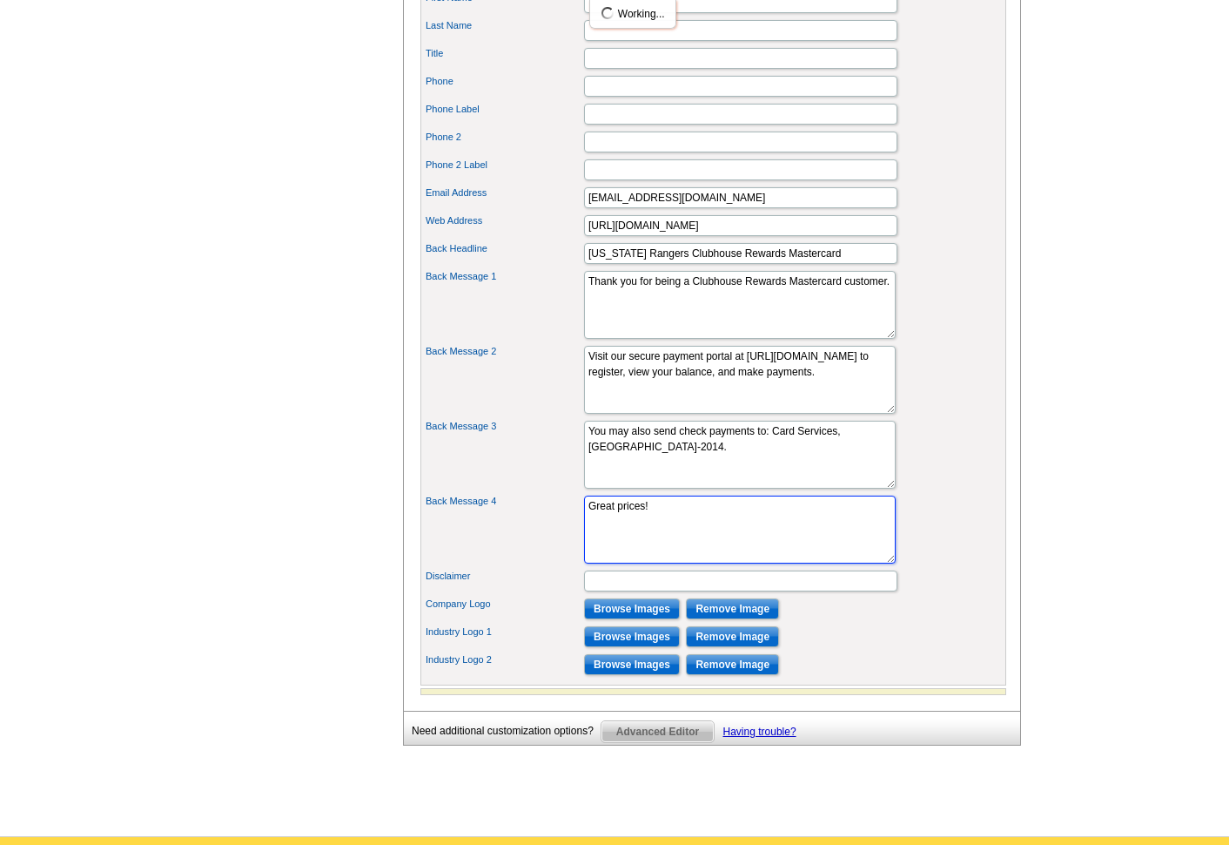
drag, startPoint x: 662, startPoint y: 536, endPoint x: 409, endPoint y: 505, distance: 254.4
click at [409, 505] on div "You are currently editing the back . Customize Back Apply Changes Customize you…" at bounding box center [712, 45] width 618 height 1329
paste textarea "Making at least your minimum payment by the due date each month helps keep your…"
type textarea "Making at least your minimum payment by the due date each month helps keep your…"
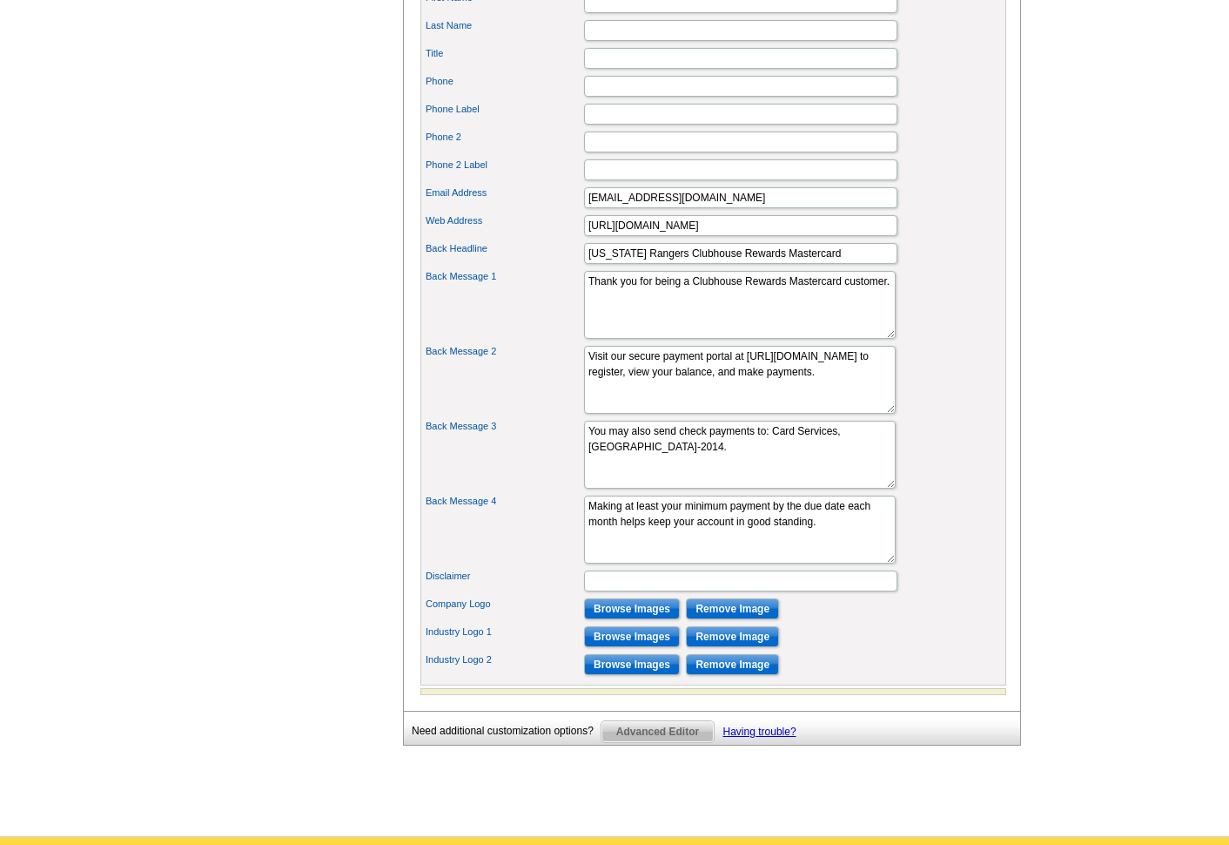
click at [434, 611] on label "Company Logo" at bounding box center [504, 603] width 157 height 15
click at [616, 619] on input "Browse Images" at bounding box center [632, 608] width 96 height 21
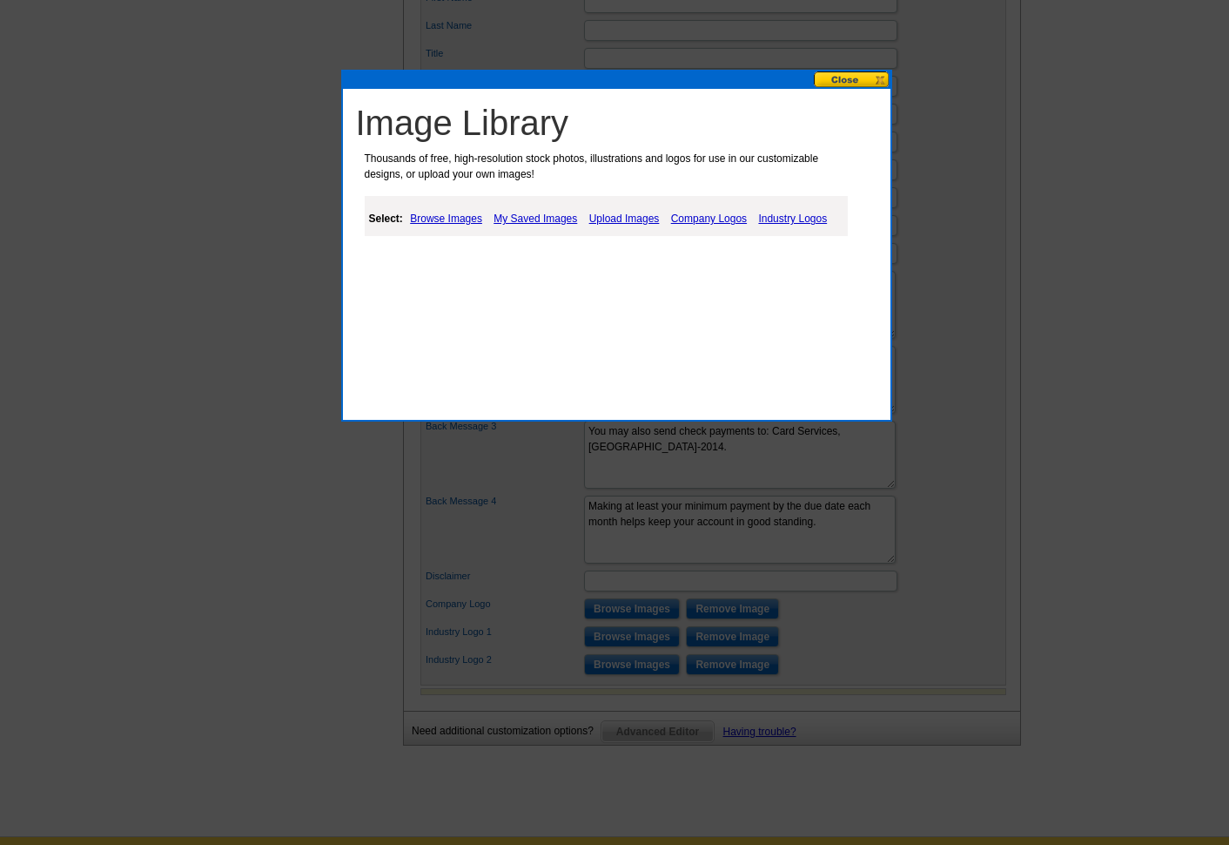
click at [441, 216] on link "Browse Images" at bounding box center [446, 218] width 81 height 21
click at [624, 219] on link "Upload Images" at bounding box center [626, 218] width 79 height 21
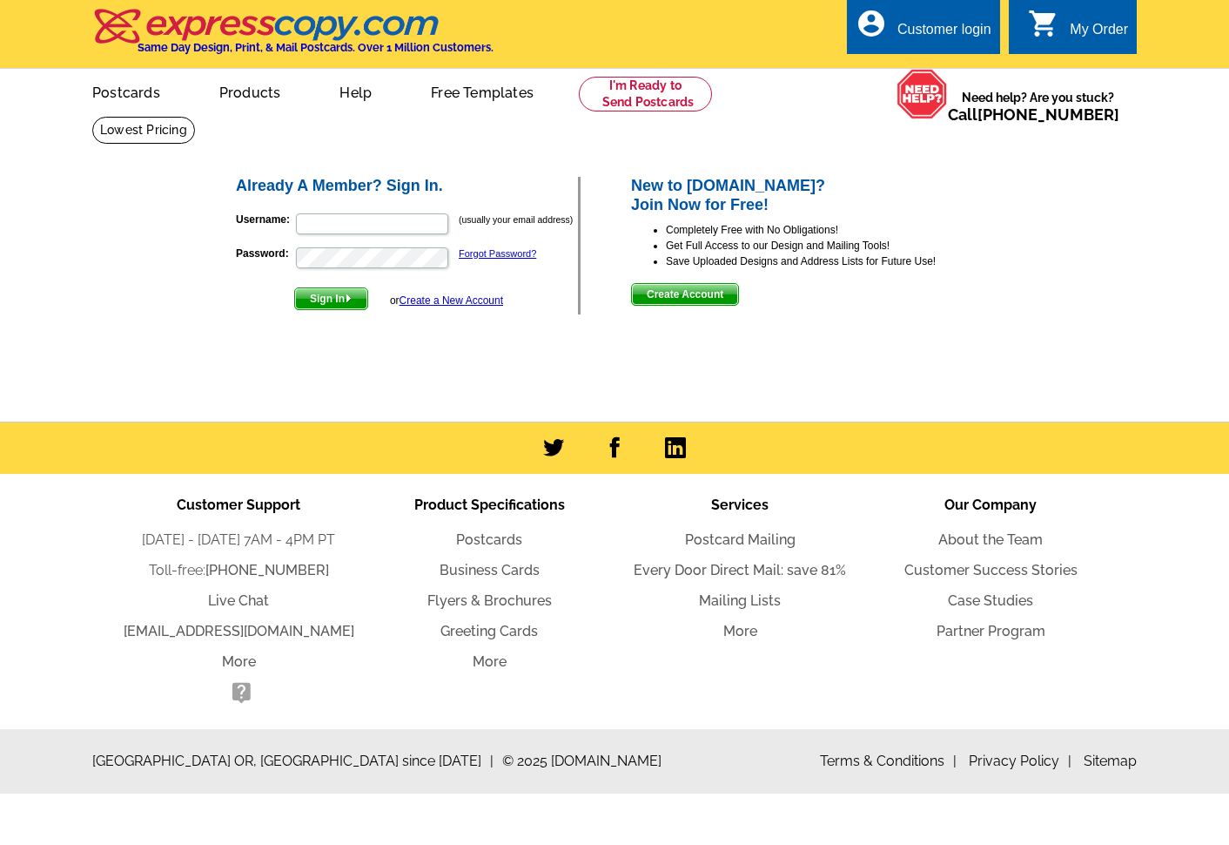
click at [437, 299] on link "Create a New Account" at bounding box center [452, 300] width 104 height 12
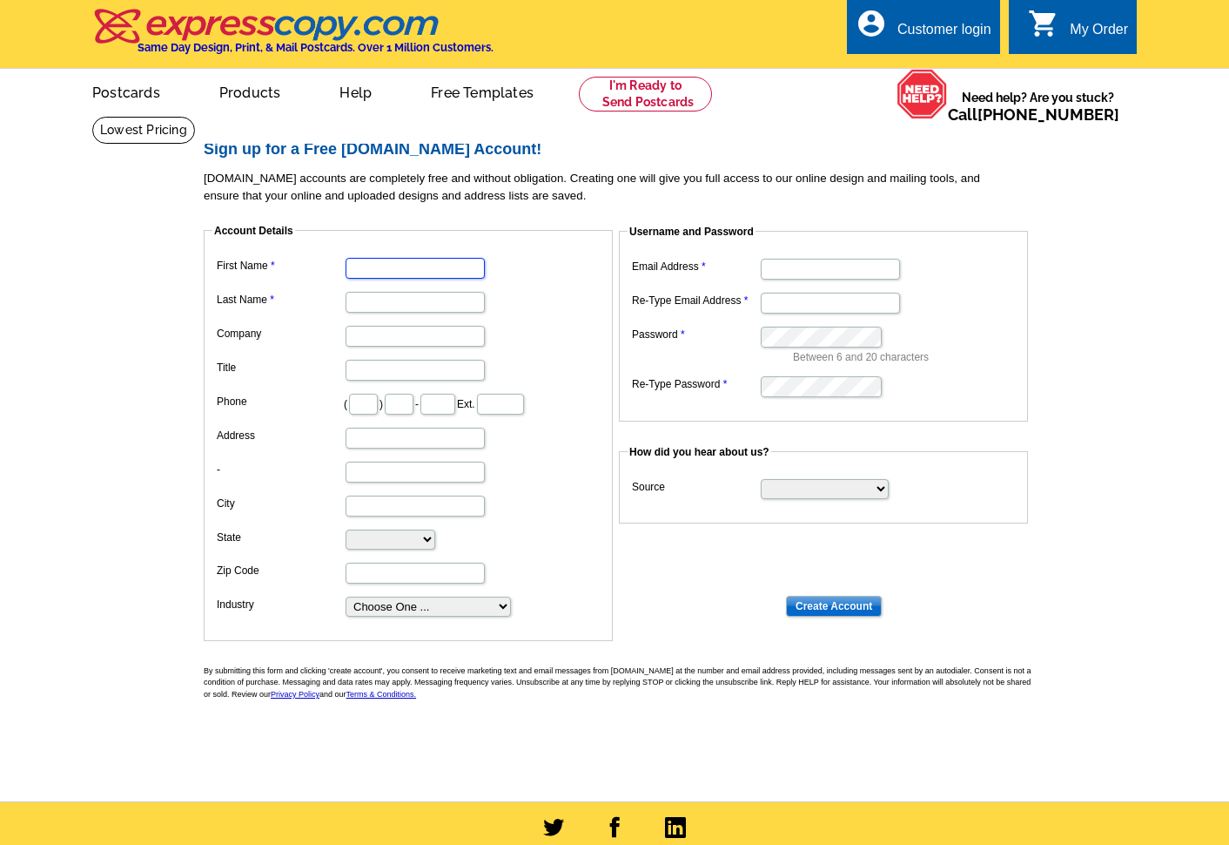
click at [456, 266] on input "First Name" at bounding box center [415, 268] width 139 height 21
type input "Daniel"
type input "Duncan"
type input "512"
type input "327"
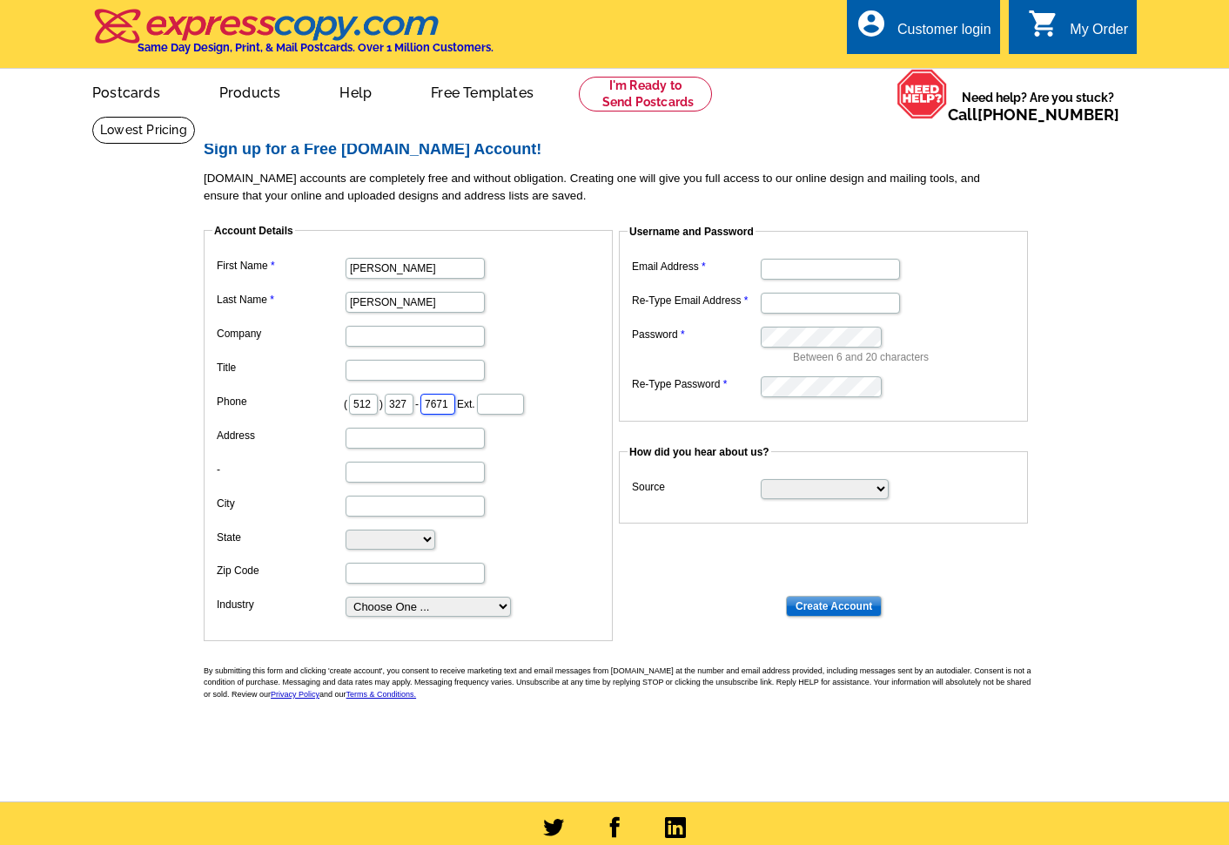
type input "7671"
type input "611A West Mary Street"
type input "Austin"
select select "TX"
type input "Austin"
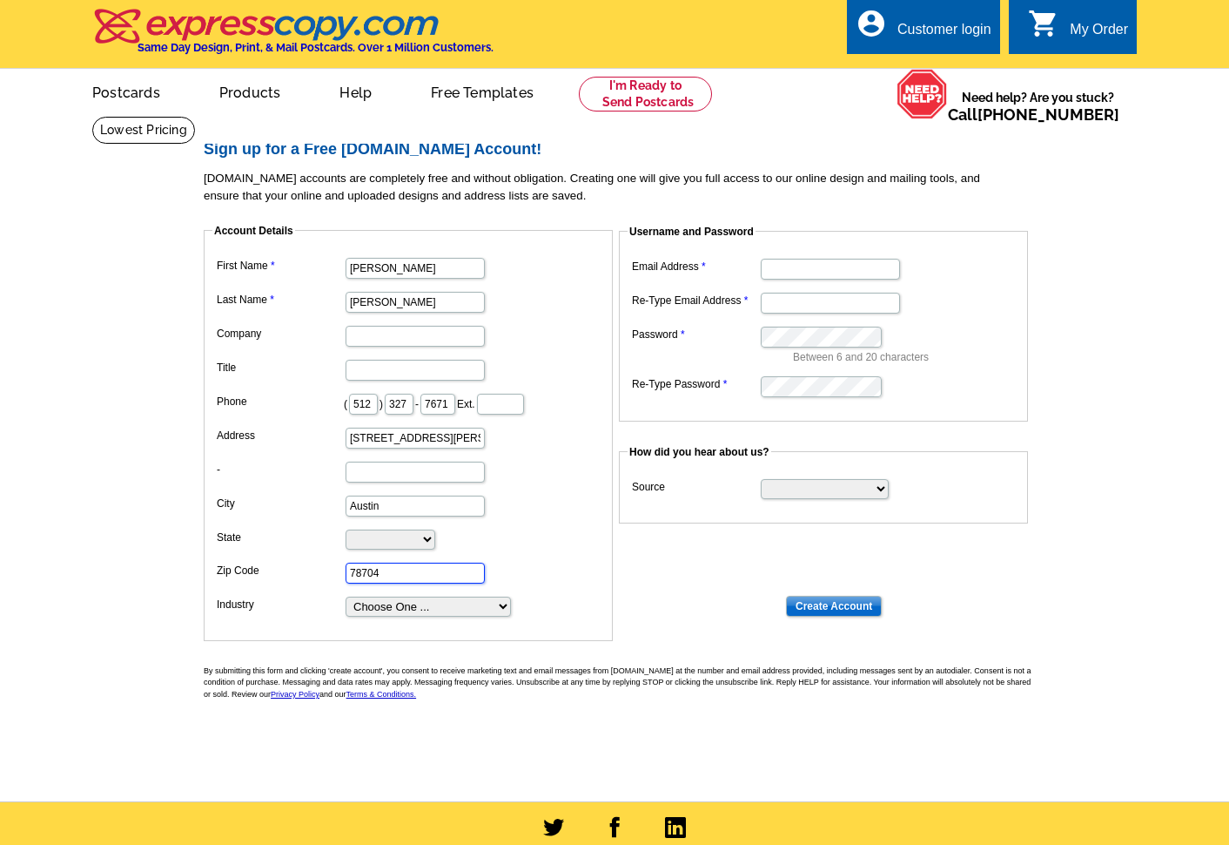
type input "78704"
type input "dduncan@optimalrisk.net"
click at [412, 396] on input "327" at bounding box center [399, 404] width 29 height 21
click at [413, 396] on input "327" at bounding box center [399, 404] width 29 height 21
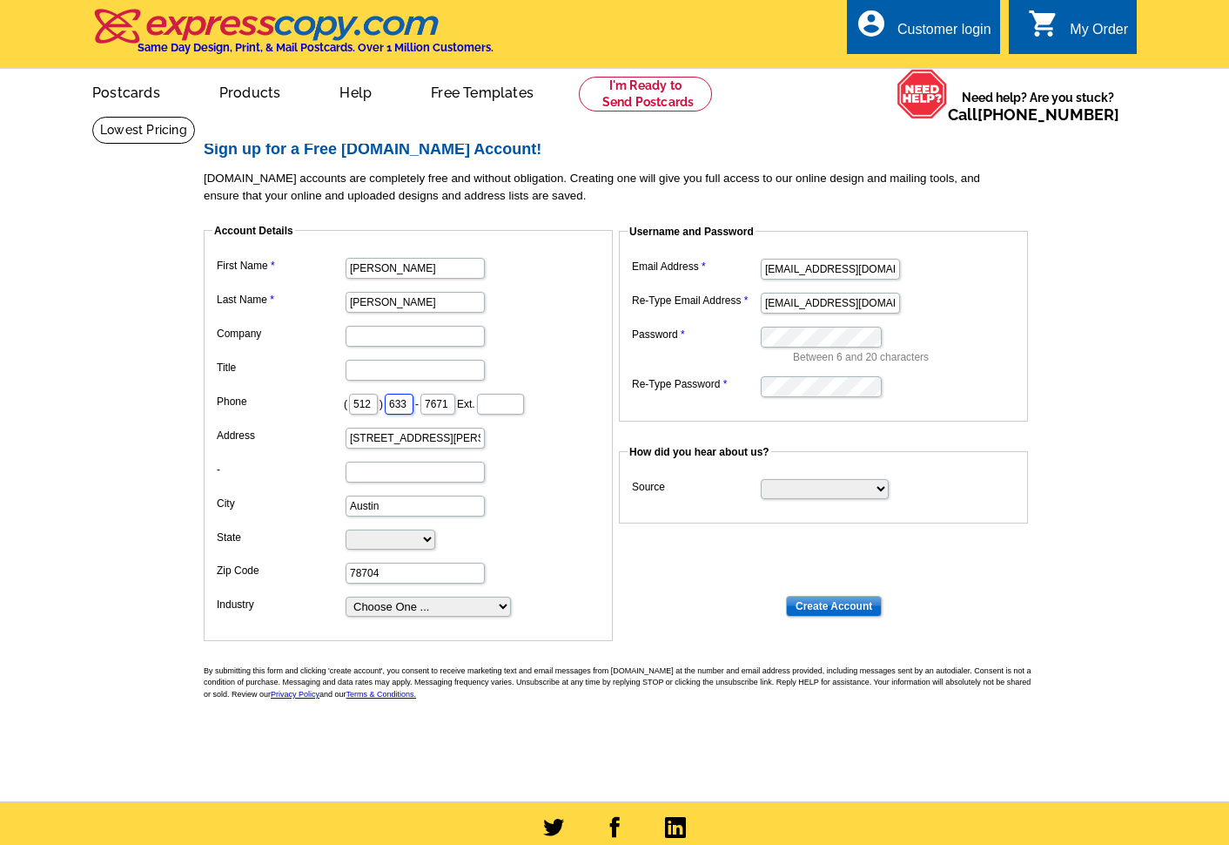
type input "633"
type input "2873"
select select "1"
select select "search"
click at [820, 596] on input "Create Account" at bounding box center [834, 606] width 96 height 21
